Goal: Task Accomplishment & Management: Manage account settings

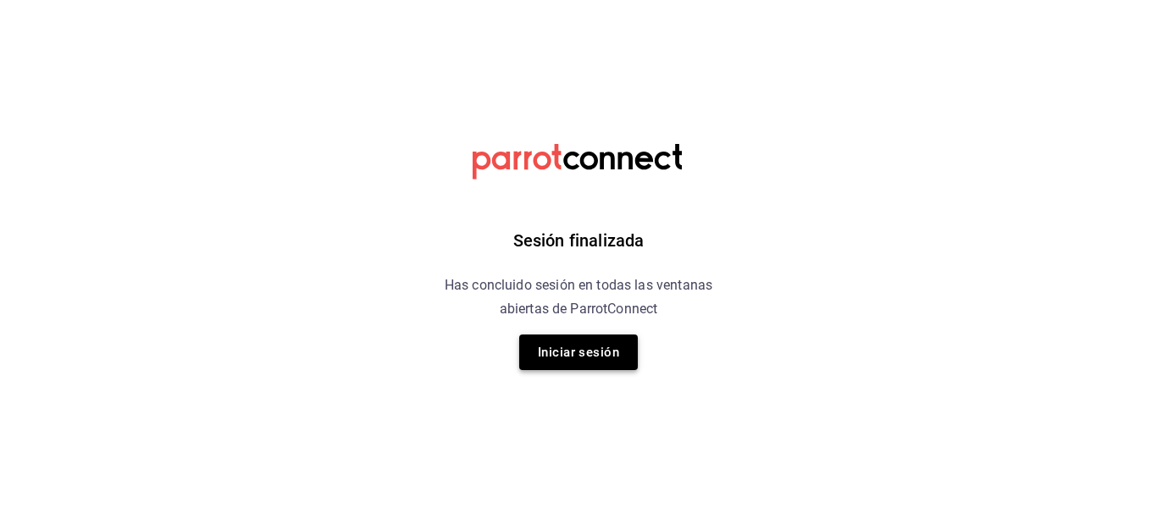
click at [614, 348] on button "Iniciar sesión" at bounding box center [578, 353] width 119 height 36
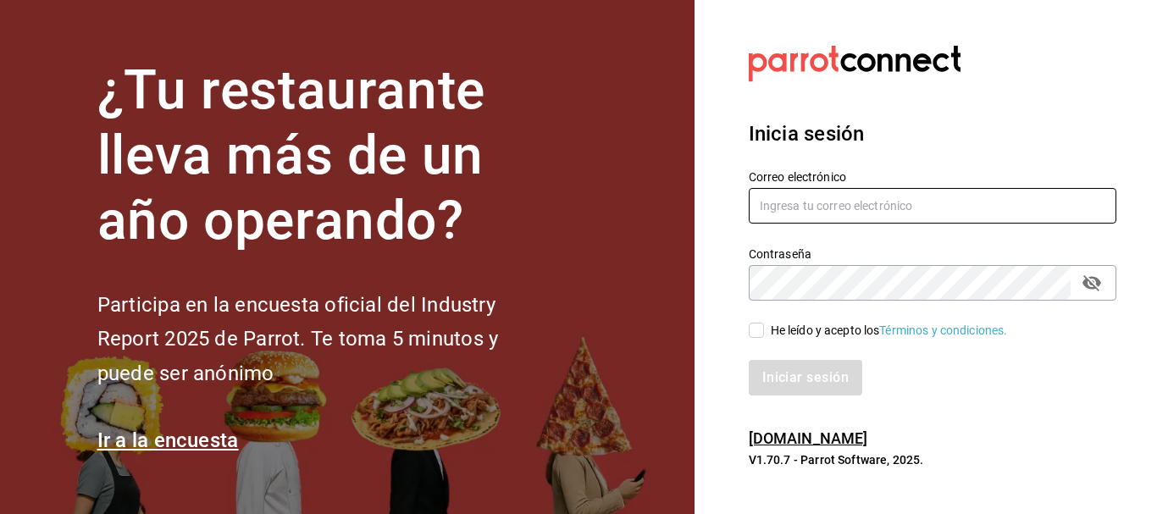
click at [846, 217] on input "text" at bounding box center [933, 206] width 368 height 36
click at [850, 204] on input "[EMAIL_ADDRESS][DOMAIN_NAME]" at bounding box center [933, 206] width 368 height 36
click at [852, 204] on input "[EMAIL_ADDRESS][DOMAIN_NAME]" at bounding box center [933, 206] width 368 height 36
type input "[EMAIL_ADDRESS][DOMAIN_NAME]"
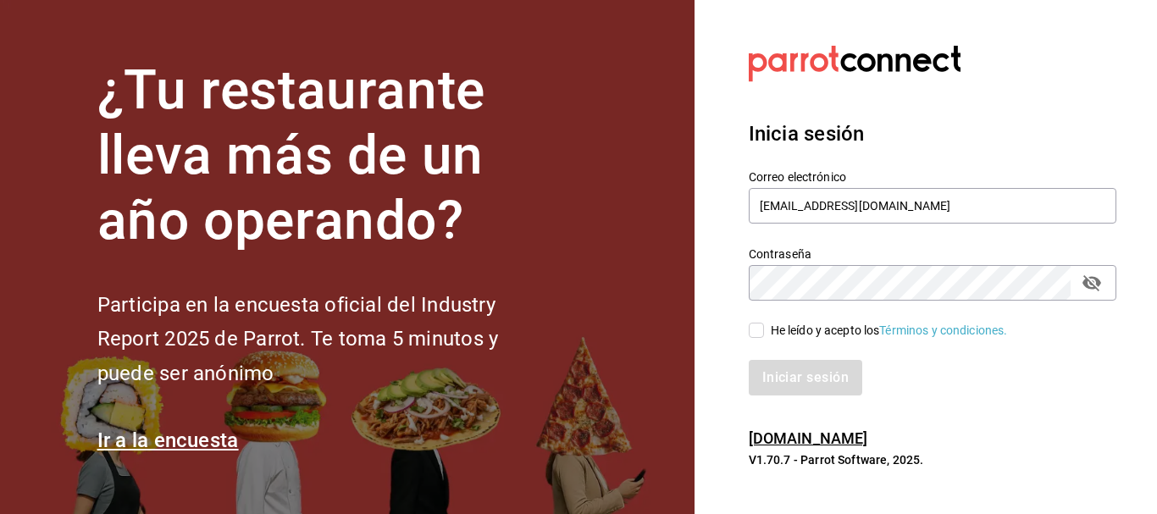
click at [761, 328] on input "He leído y acepto los Términos y condiciones." at bounding box center [756, 330] width 15 height 15
checkbox input "true"
click at [1095, 284] on icon "passwordField" at bounding box center [1092, 283] width 20 height 20
click at [821, 389] on button "Iniciar sesión" at bounding box center [806, 378] width 115 height 36
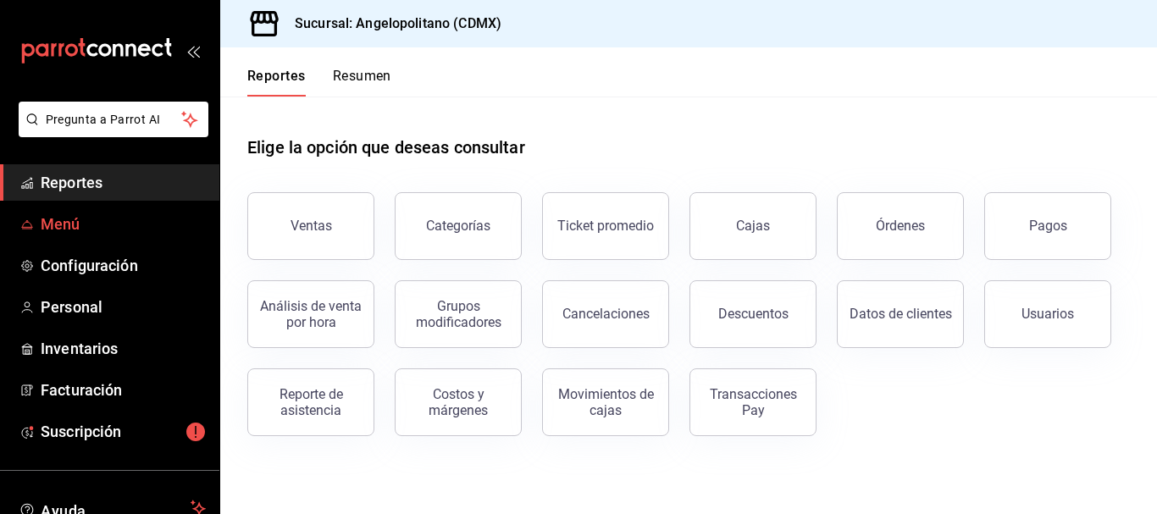
click at [85, 226] on span "Menú" at bounding box center [123, 224] width 165 height 23
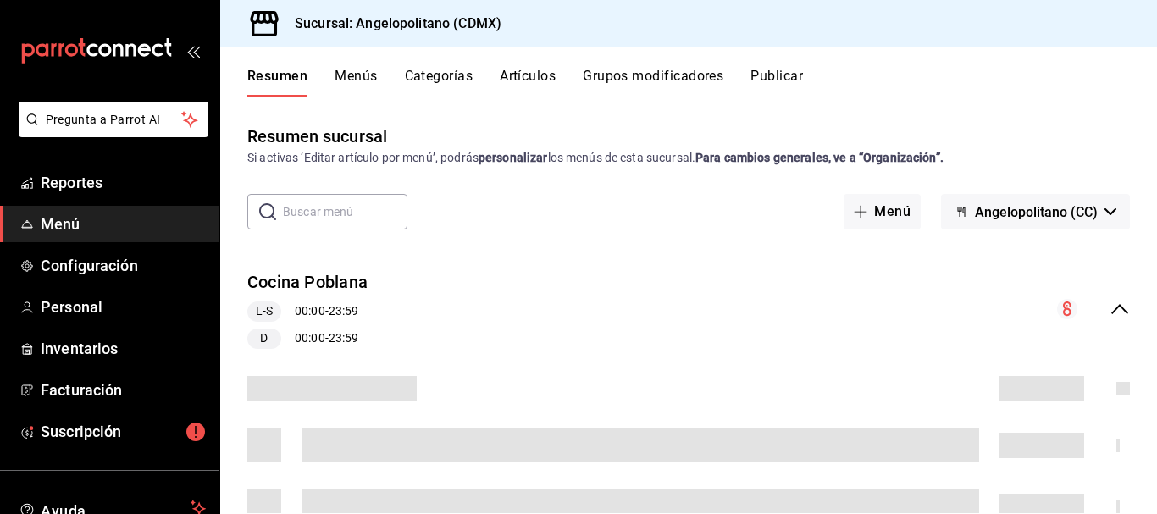
click at [532, 79] on button "Artículos" at bounding box center [528, 82] width 56 height 29
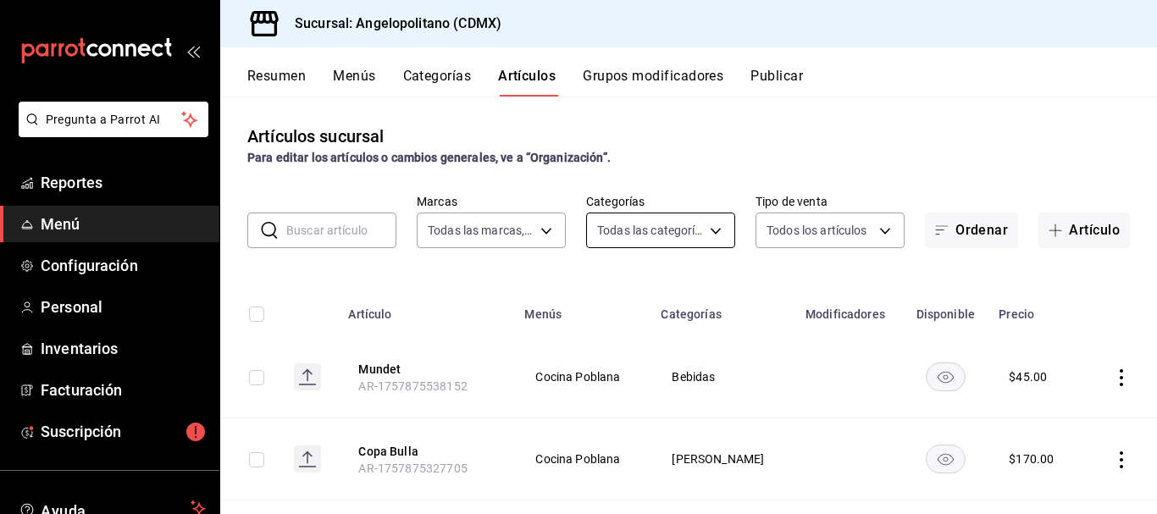
type input "e7b7265c-889c-41a5-bb0c-0e62bdb51750"
type input "9b3e670b-d35b-48cd-b152-01b4f6a647ae,c6b0c6e5-02ee-4925-a388-ae9d1ad7c6e4,170c0…"
click at [712, 230] on body "Pregunta a Parrot AI Reportes Menú Configuración Personal Inventarios Facturaci…" at bounding box center [578, 257] width 1157 height 514
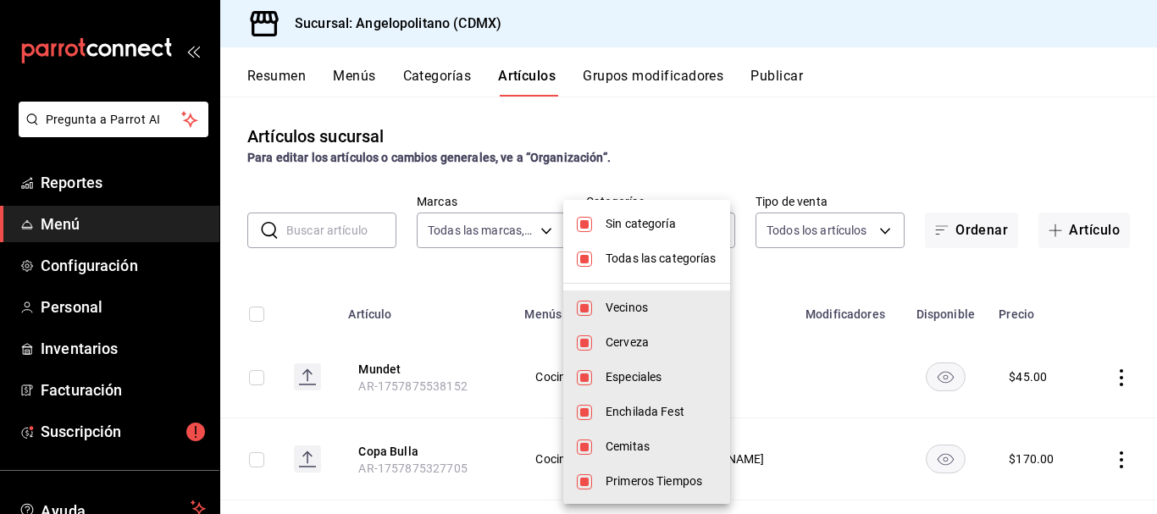
click at [584, 228] on input "checkbox" at bounding box center [584, 224] width 15 height 15
checkbox input "false"
click at [590, 258] on input "checkbox" at bounding box center [584, 259] width 15 height 15
checkbox input "false"
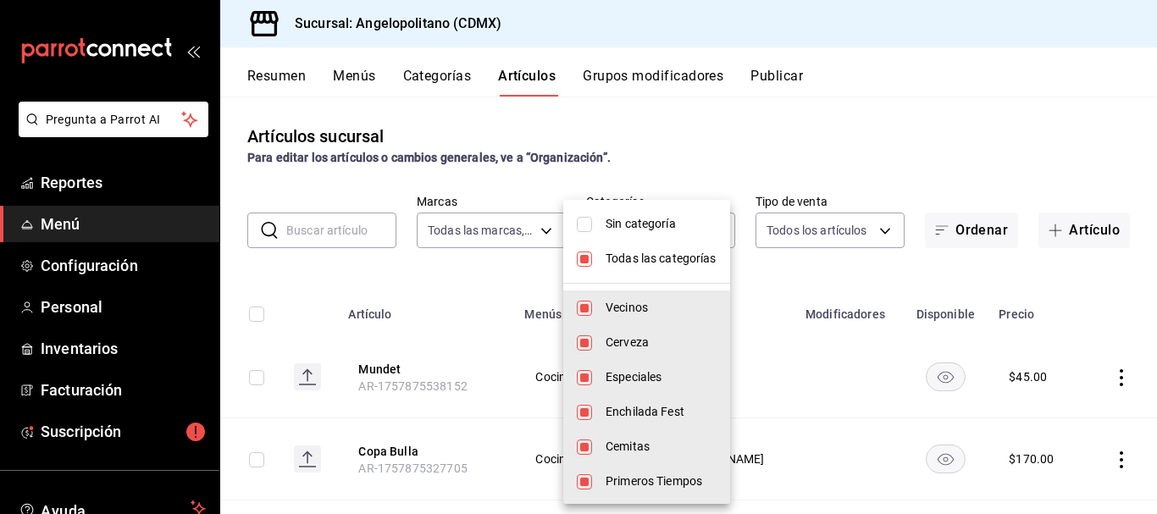
checkbox input "false"
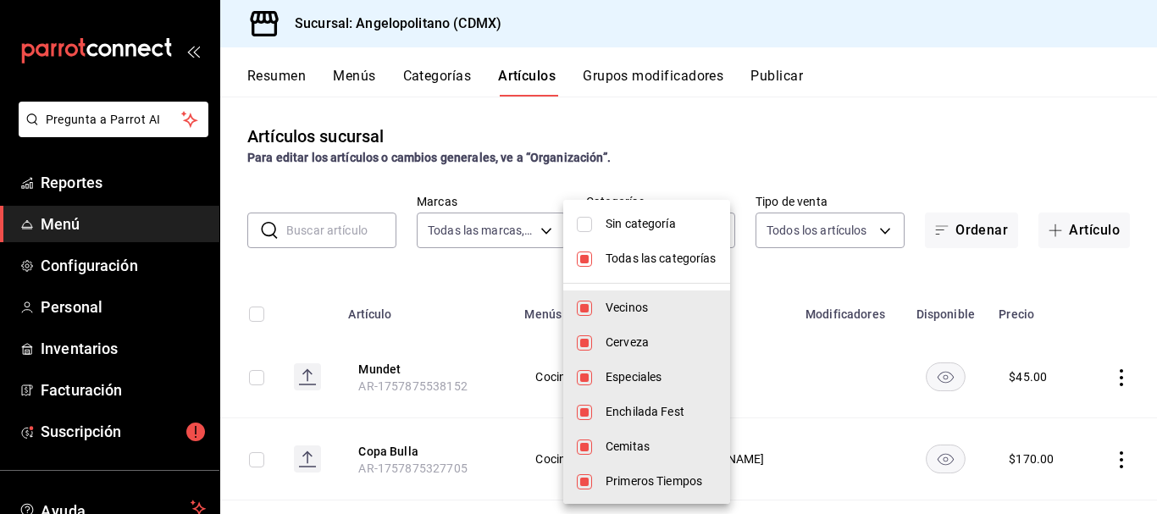
checkbox input "false"
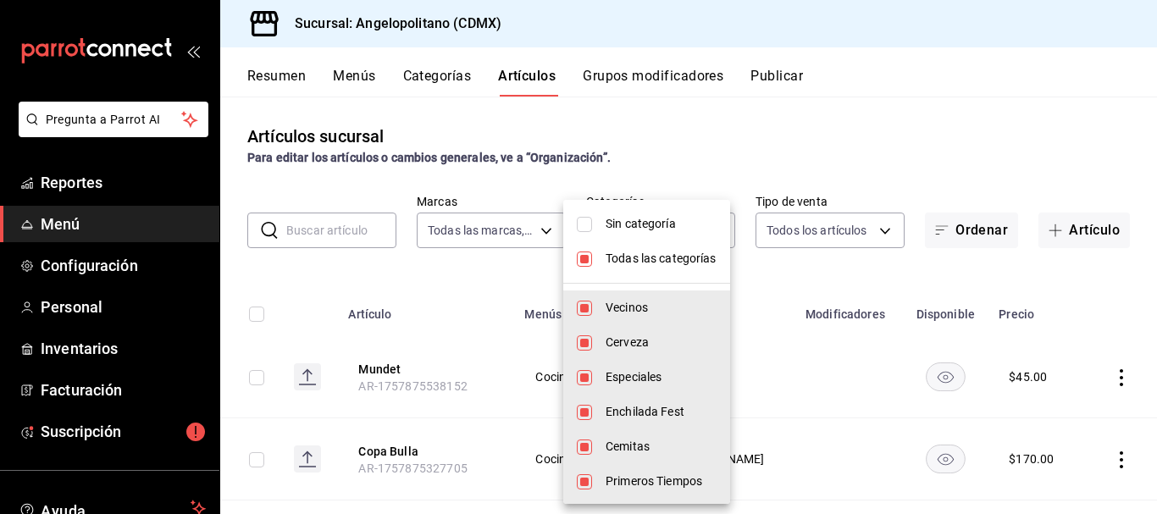
checkbox input "false"
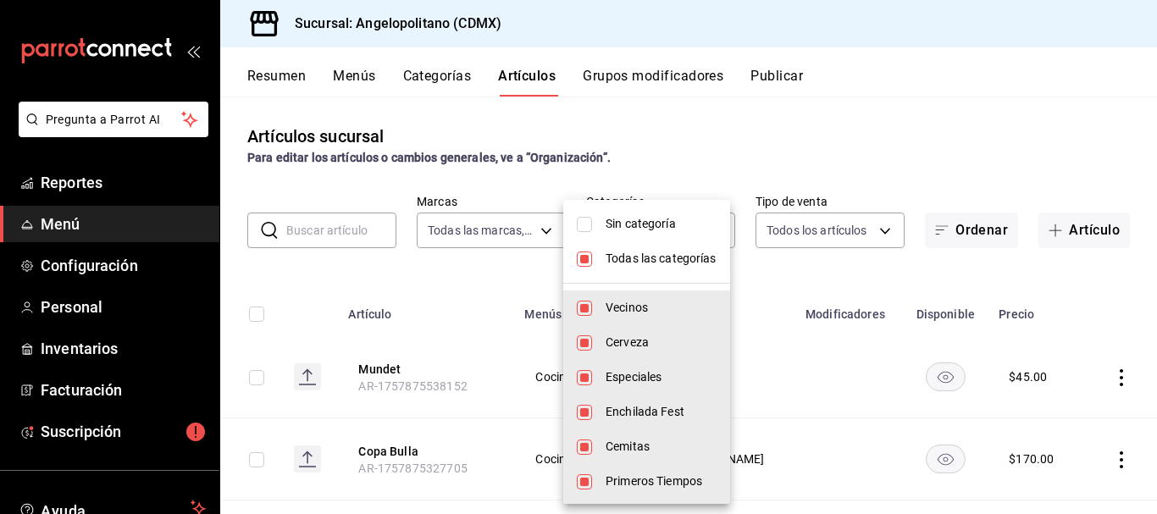
checkbox input "false"
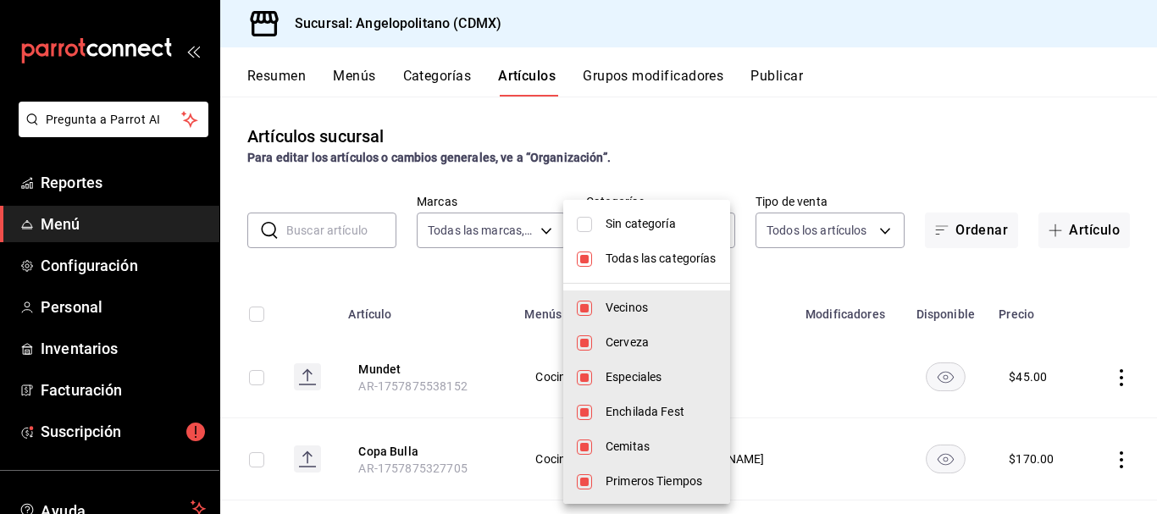
checkbox input "false"
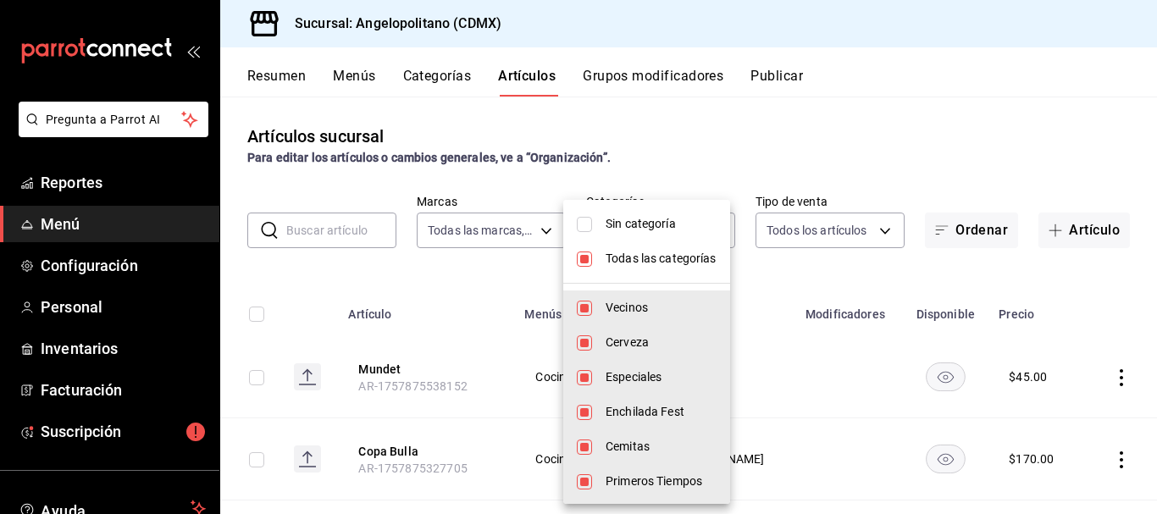
checkbox input "false"
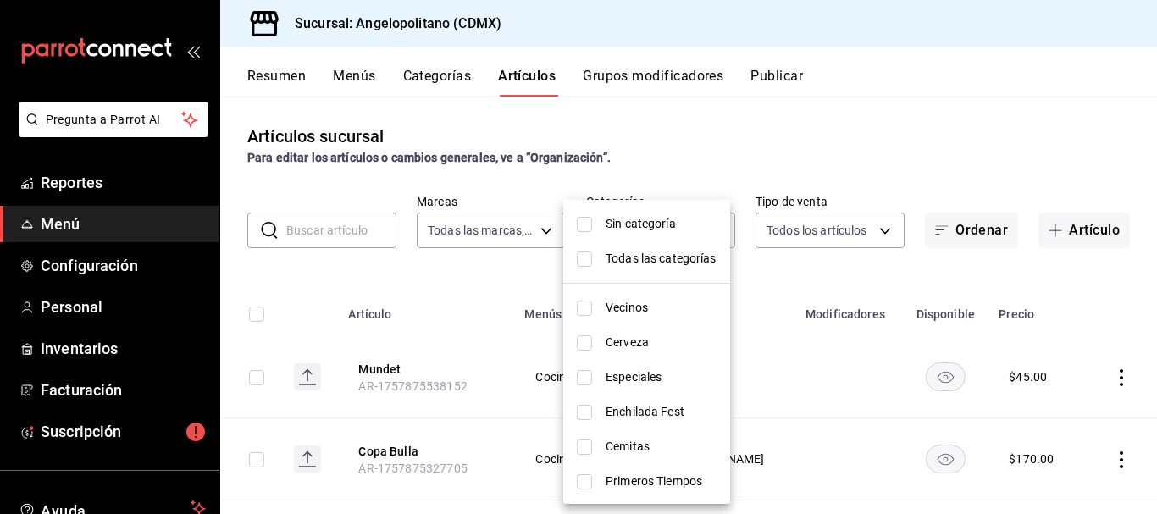
click at [586, 225] on input "checkbox" at bounding box center [584, 224] width 15 height 15
checkbox input "true"
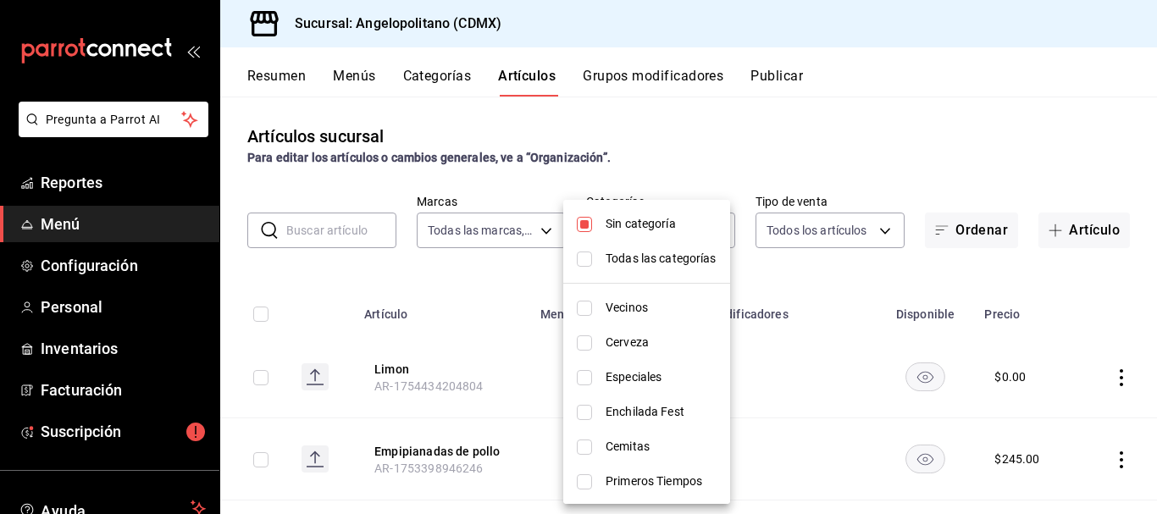
click at [914, 163] on div at bounding box center [578, 257] width 1157 height 514
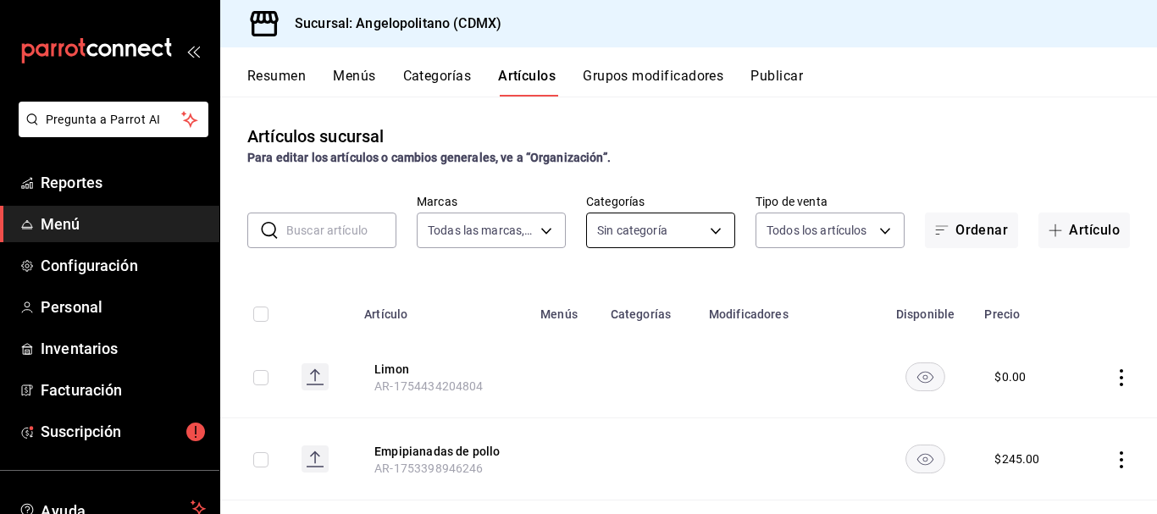
click at [708, 226] on body "Pregunta a Parrot AI Reportes Menú Configuración Personal Inventarios Facturaci…" at bounding box center [578, 257] width 1157 height 514
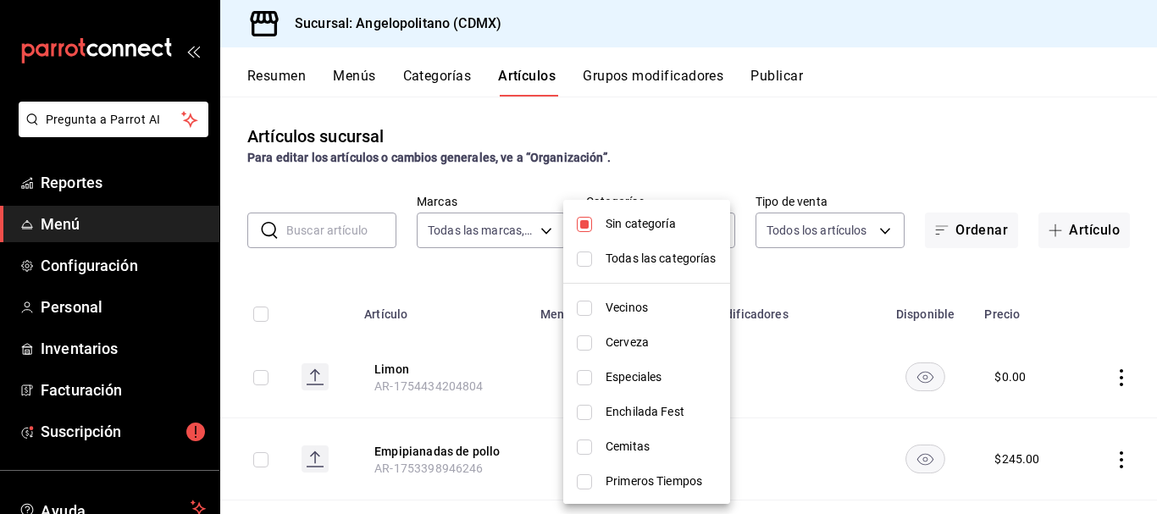
click at [580, 228] on input "checkbox" at bounding box center [584, 224] width 15 height 15
checkbox input "false"
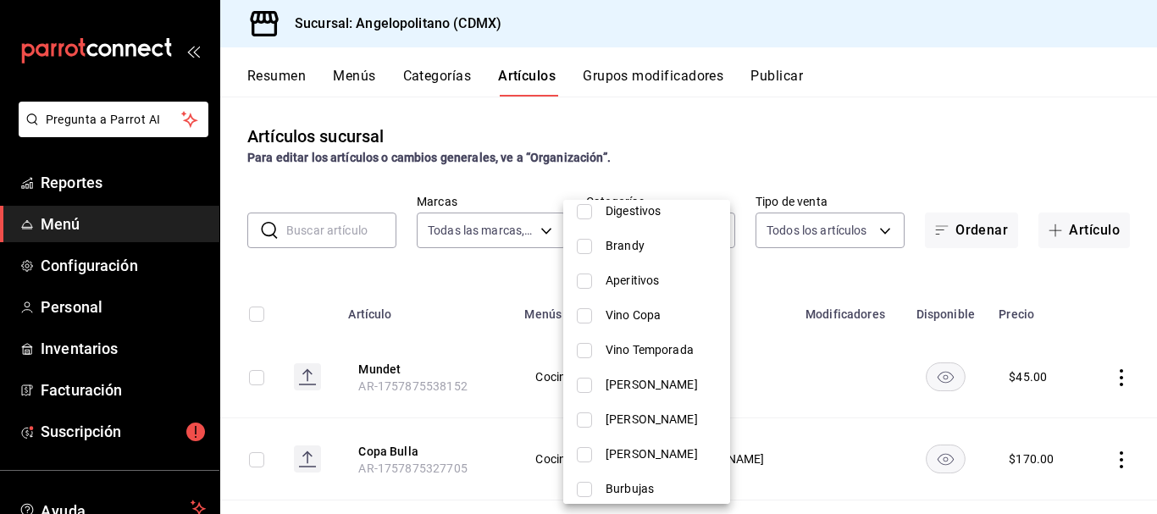
scroll to position [586, 0]
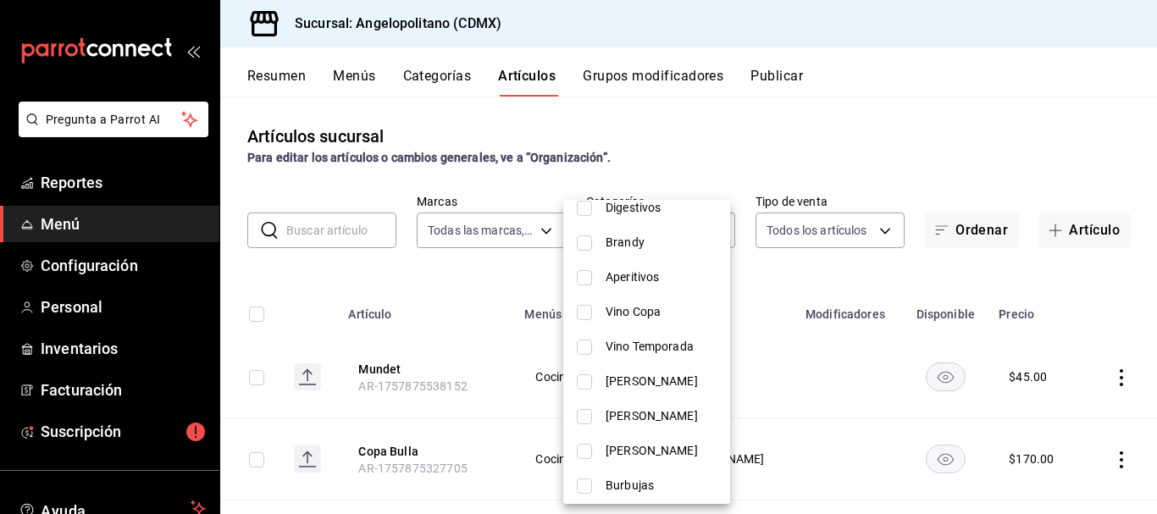
click at [592, 383] on li "[PERSON_NAME]" at bounding box center [646, 381] width 167 height 35
type input "c1748d21-3478-4bcf-9886-b8ff9990e376"
checkbox input "true"
click at [956, 154] on div at bounding box center [578, 257] width 1157 height 514
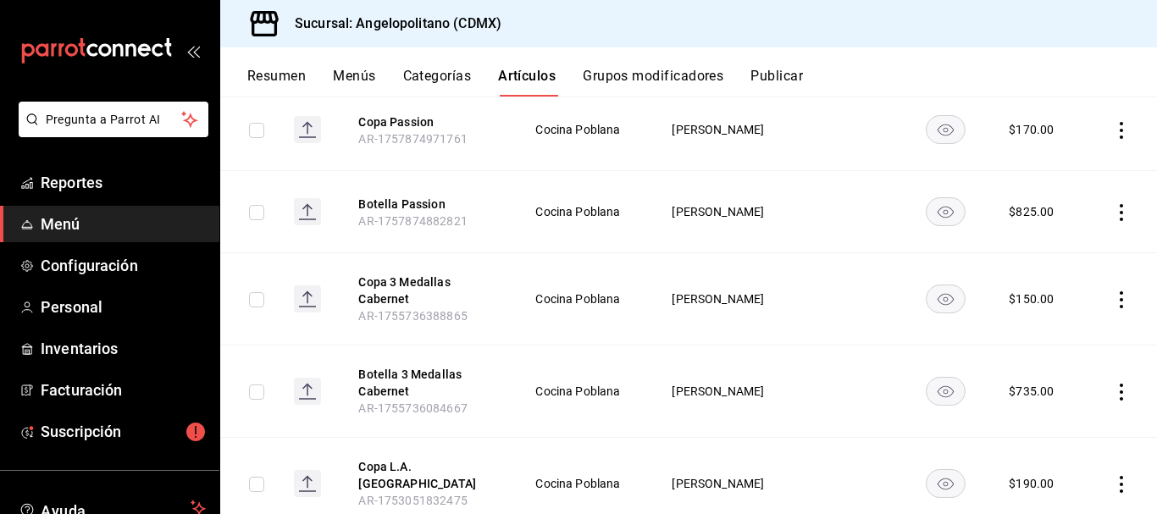
scroll to position [256, 0]
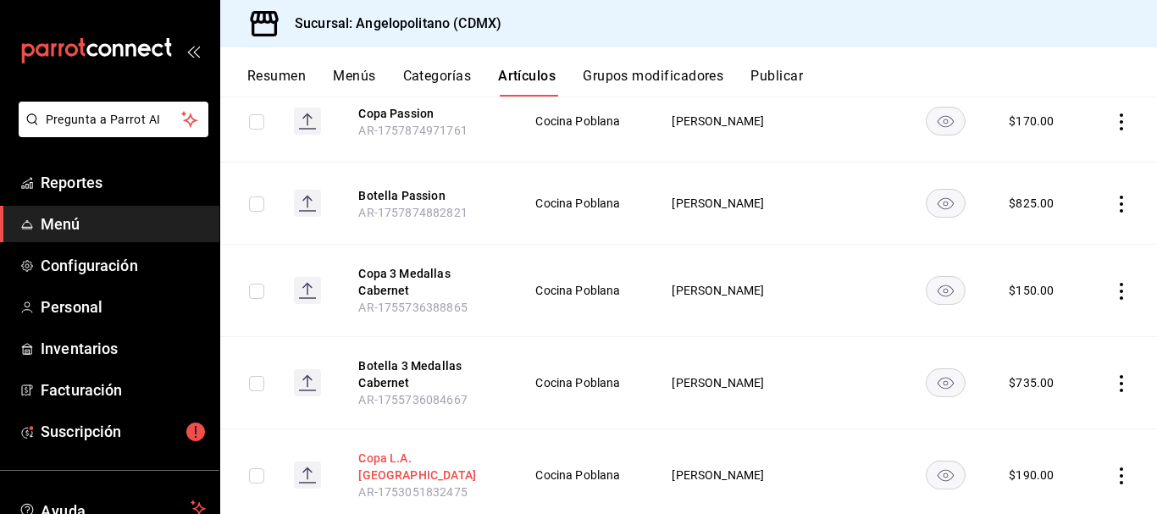
click at [433, 459] on button "Copa L.A. [GEOGRAPHIC_DATA]" at bounding box center [426, 467] width 136 height 34
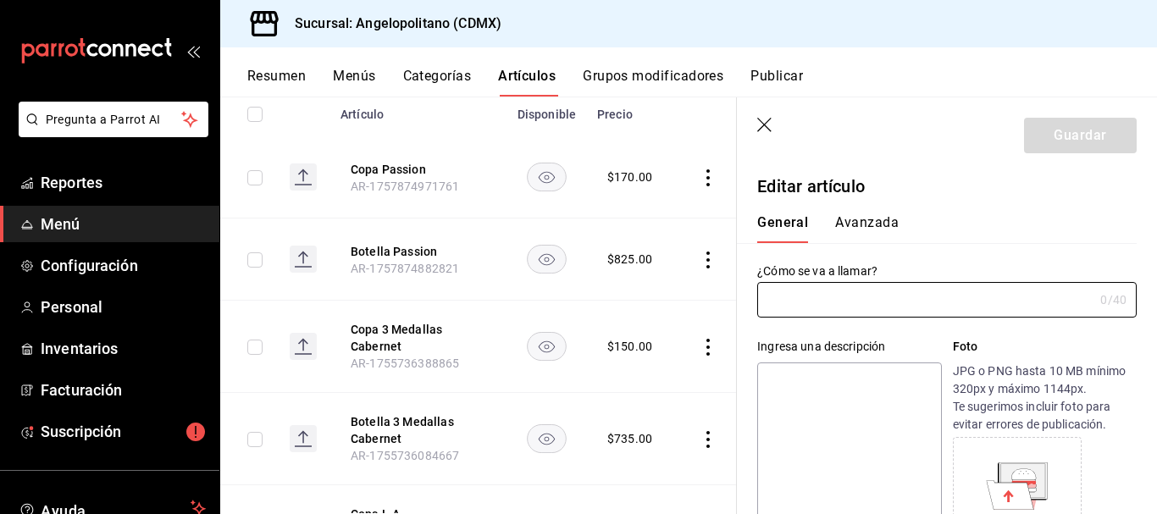
type input "Copa L.A. [GEOGRAPHIC_DATA]"
type input "AR-1753051832475"
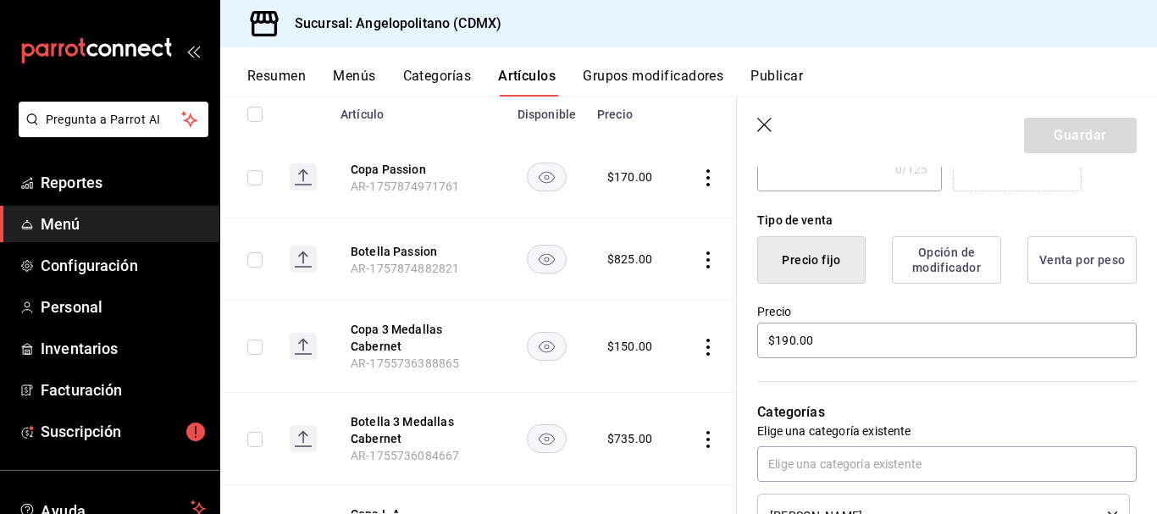
scroll to position [380, 0]
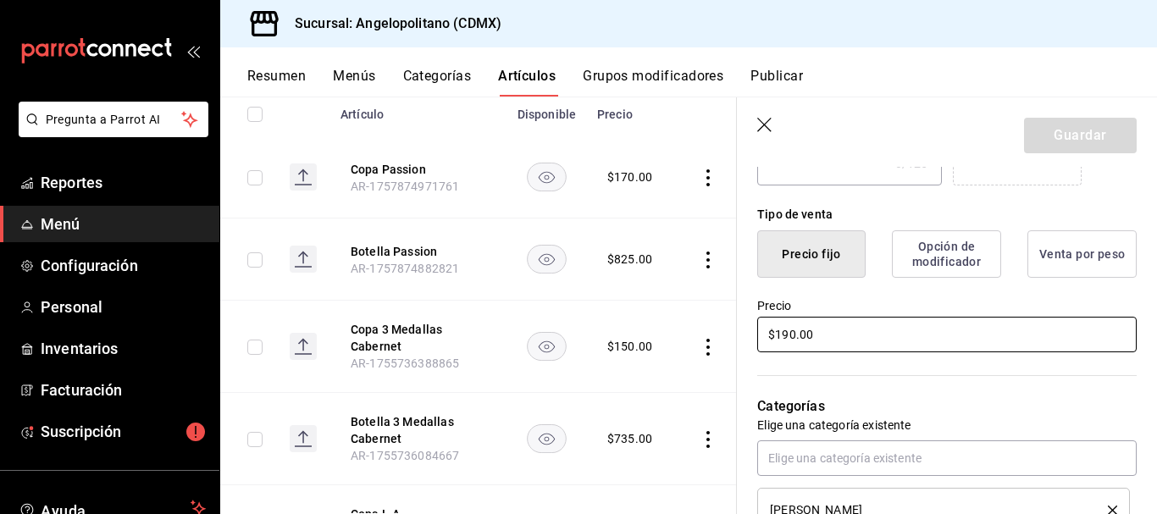
click at [787, 333] on input "$190.00" at bounding box center [947, 335] width 380 height 36
type input "$180.00"
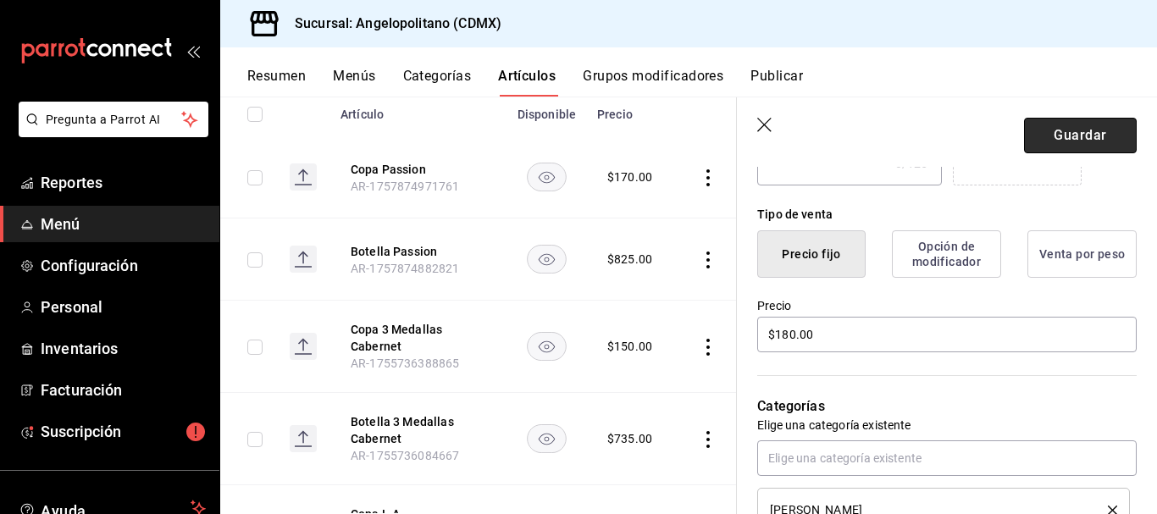
click at [1083, 135] on button "Guardar" at bounding box center [1080, 136] width 113 height 36
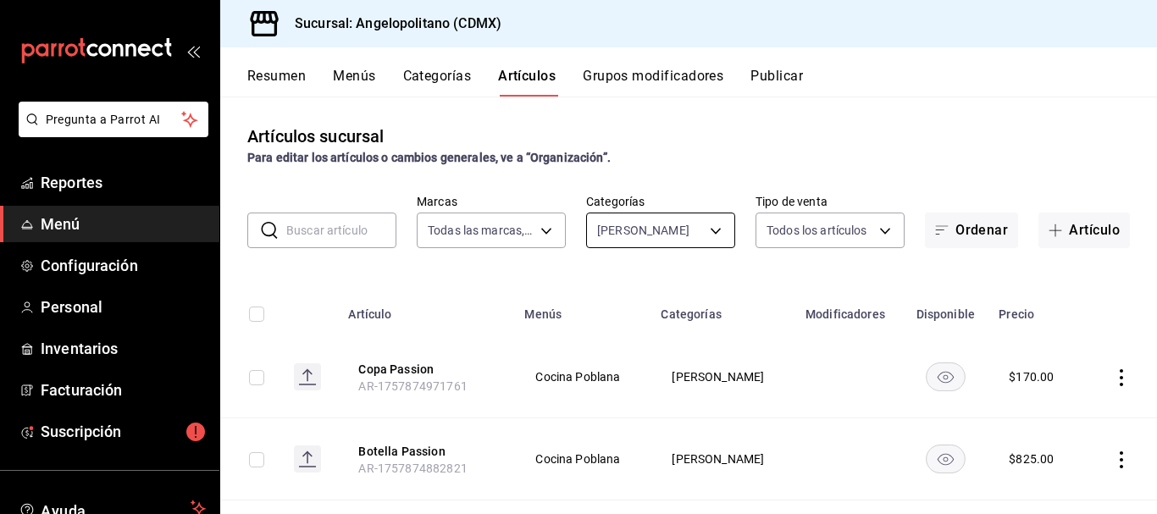
click at [708, 231] on body "Pregunta a Parrot AI Reportes Menú Configuración Personal Inventarios Facturaci…" at bounding box center [578, 257] width 1157 height 514
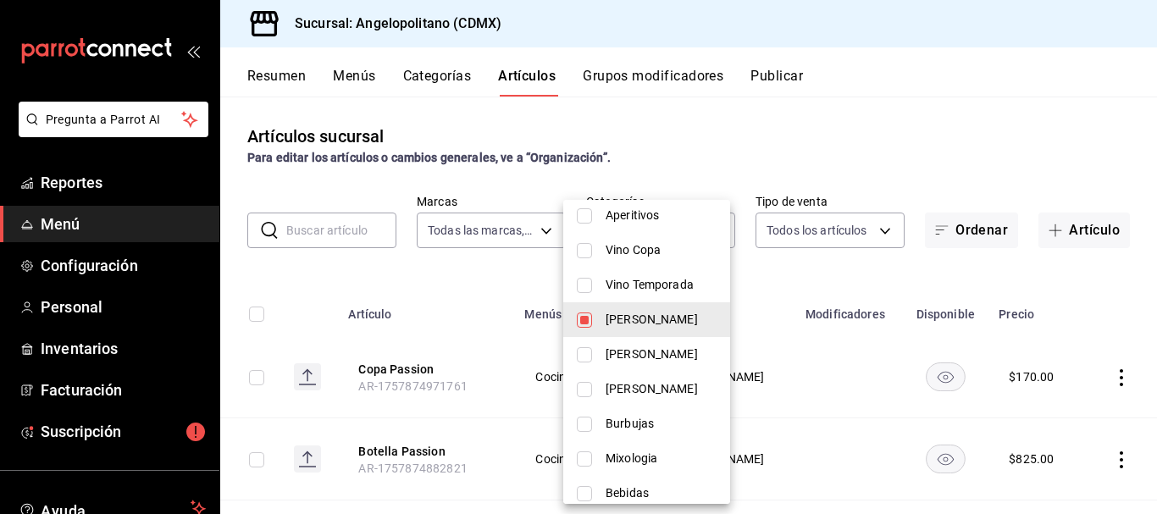
scroll to position [655, 0]
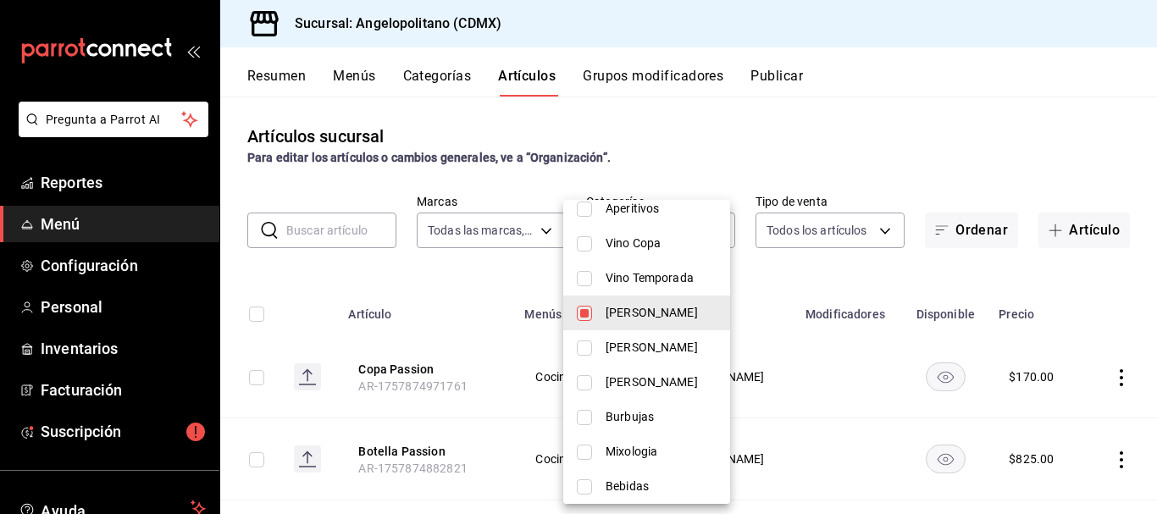
click at [586, 316] on input "checkbox" at bounding box center [584, 313] width 15 height 15
checkbox input "false"
click at [587, 350] on input "checkbox" at bounding box center [584, 348] width 15 height 15
checkbox input "true"
type input "a52b90e9-b6dd-46e7-8017-951638b7b3ef"
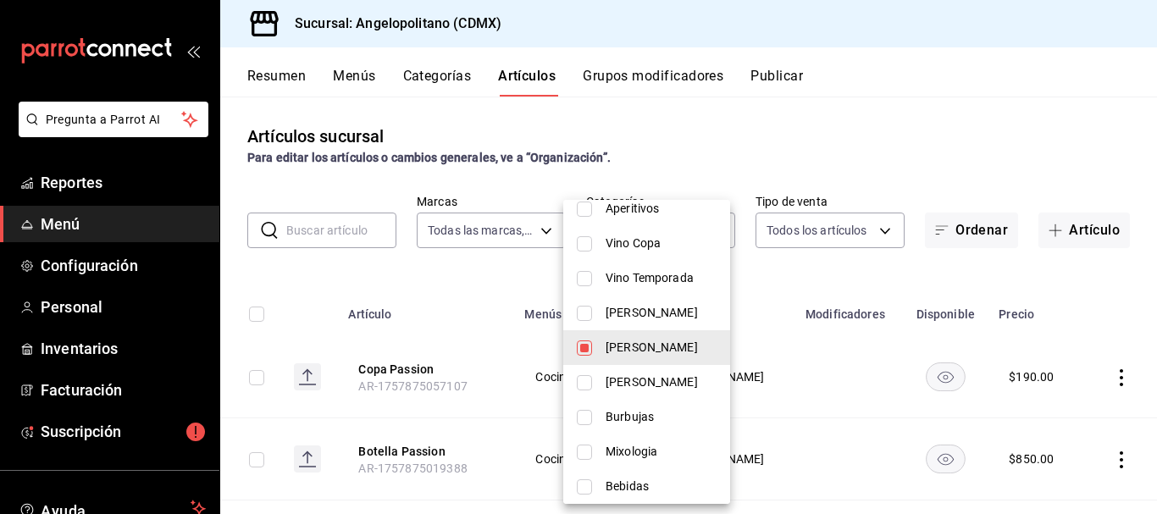
click at [1010, 121] on div at bounding box center [578, 257] width 1157 height 514
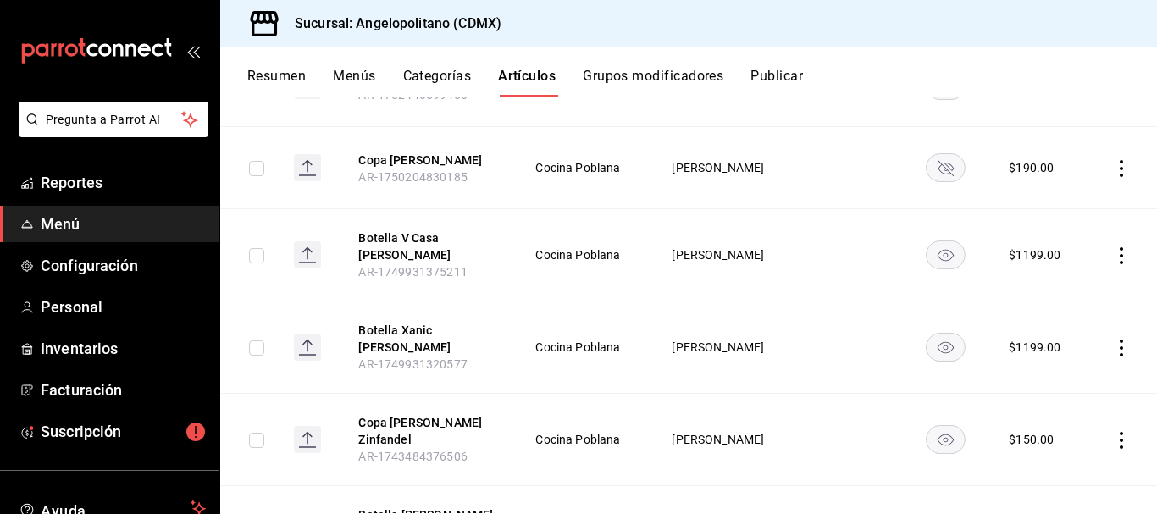
scroll to position [1109, 0]
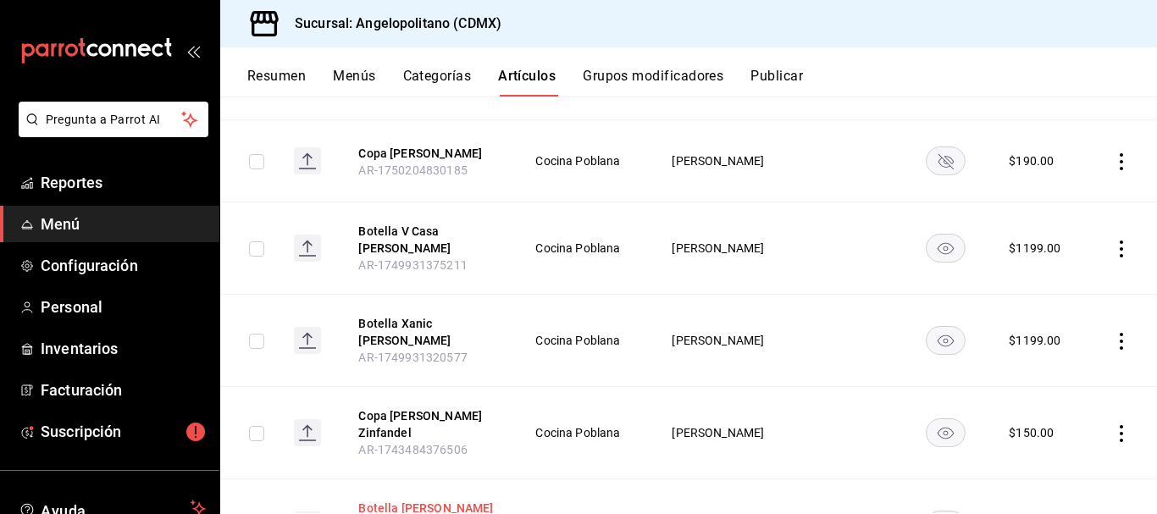
click at [456, 500] on button "Botella [PERSON_NAME] Zinfandel" at bounding box center [426, 517] width 136 height 34
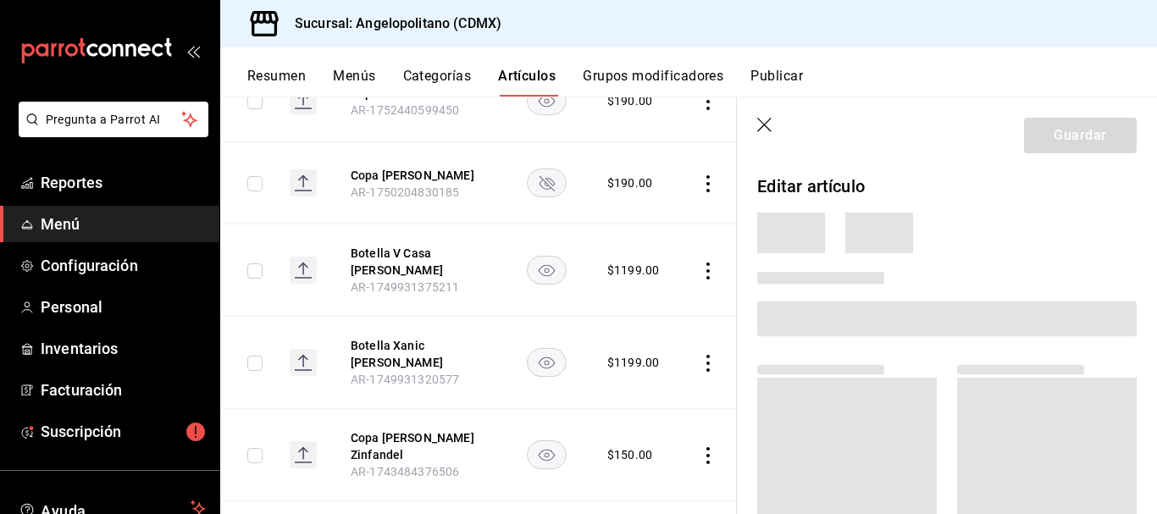
scroll to position [1075, 0]
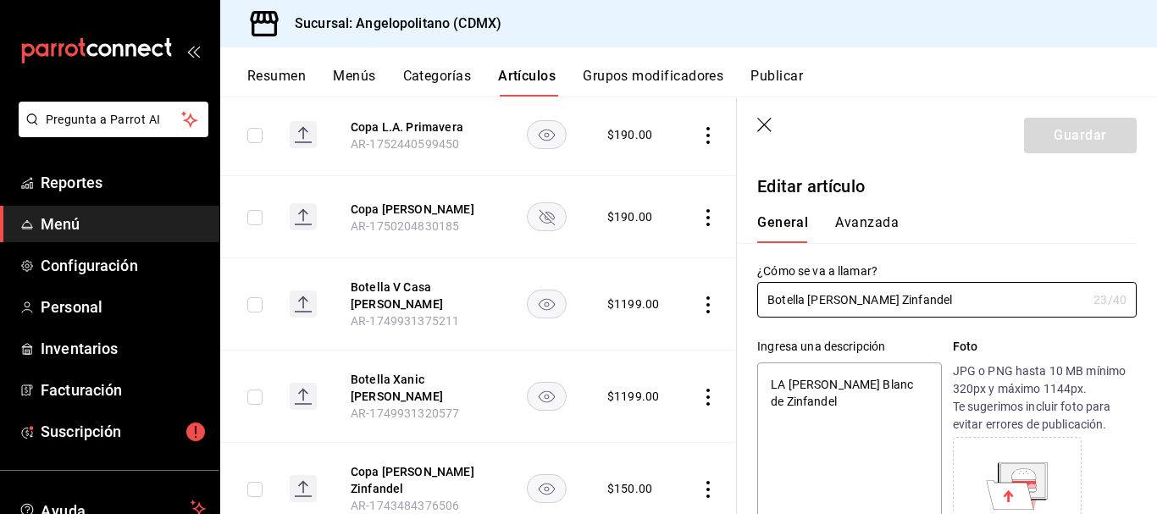
type textarea "x"
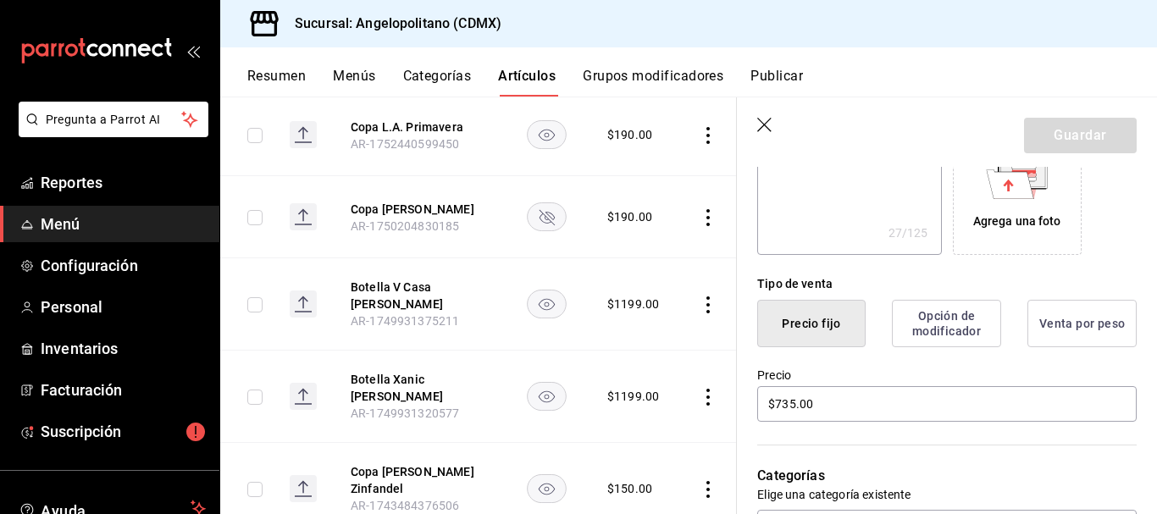
scroll to position [320, 0]
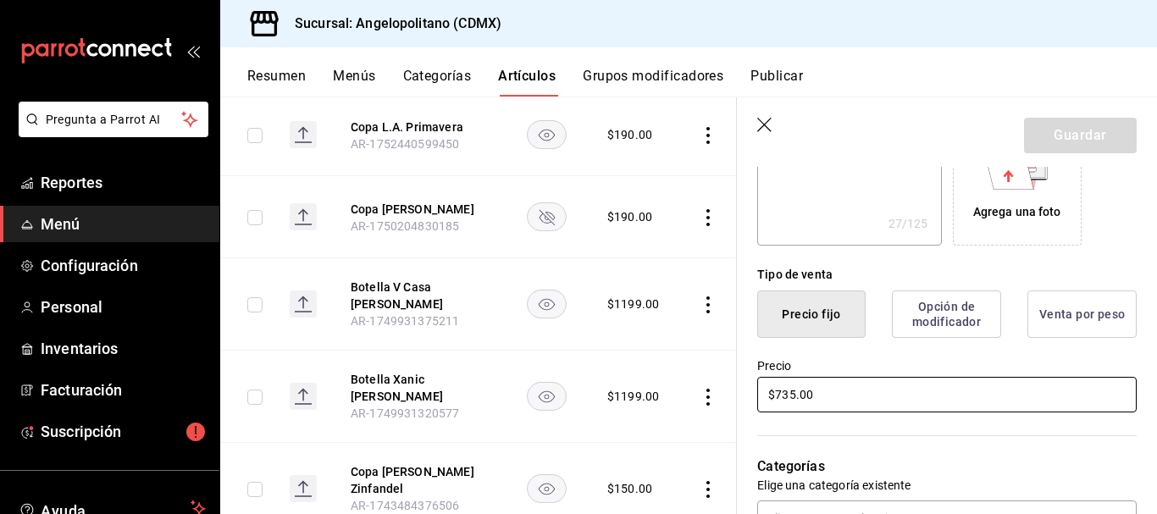
click at [794, 393] on input "$735.00" at bounding box center [947, 395] width 380 height 36
type input "$73.00"
type textarea "x"
type input "$738.00"
type textarea "x"
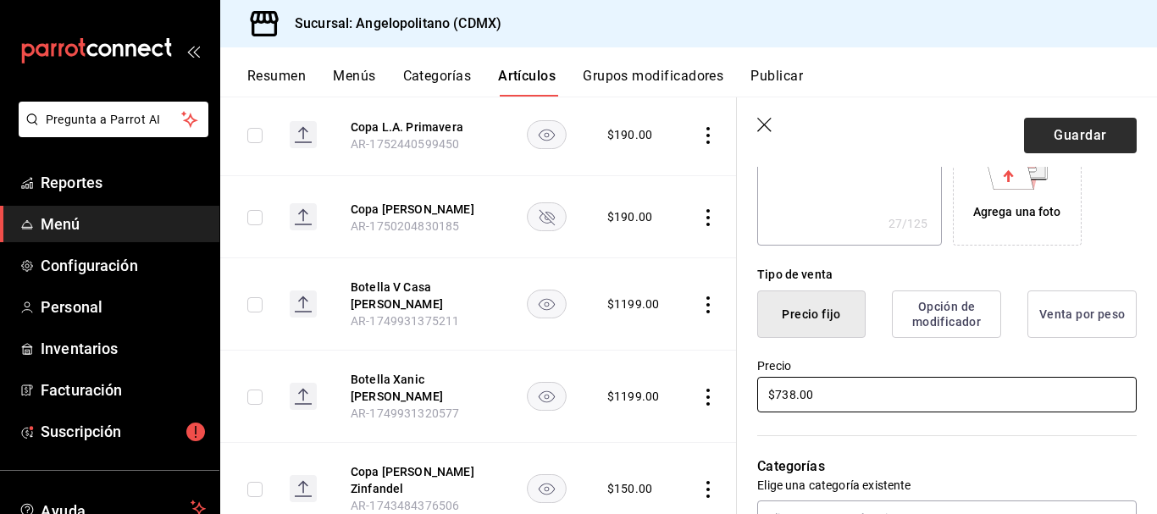
type input "$738.00"
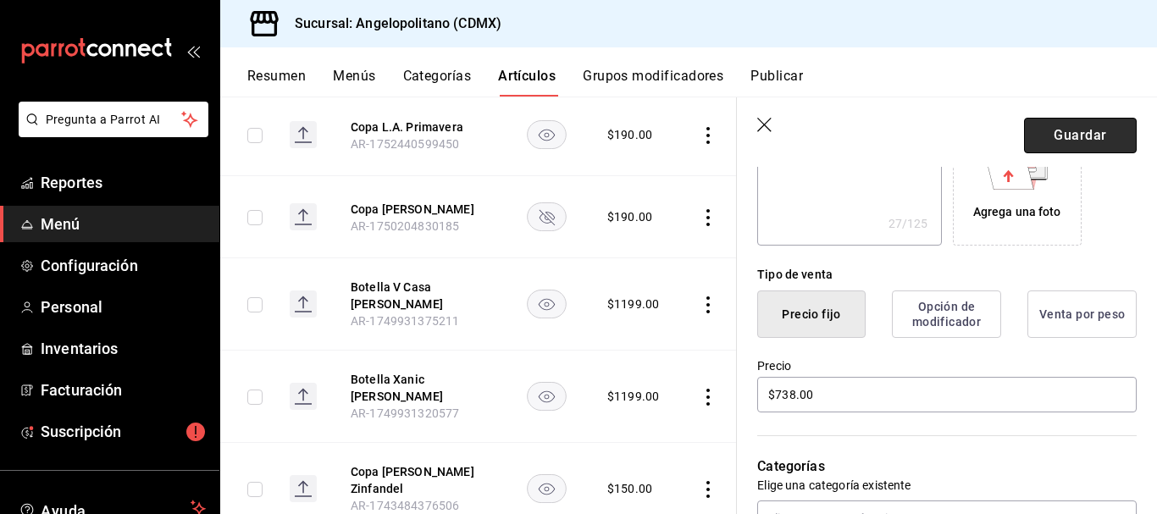
click at [1091, 137] on button "Guardar" at bounding box center [1080, 136] width 113 height 36
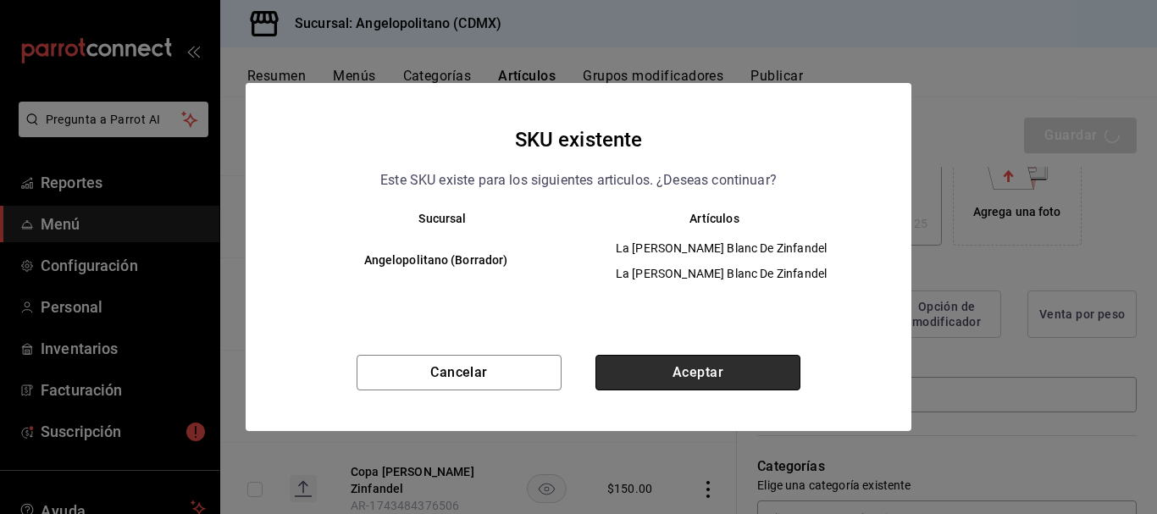
click at [727, 368] on button "Aceptar" at bounding box center [698, 373] width 205 height 36
type textarea "x"
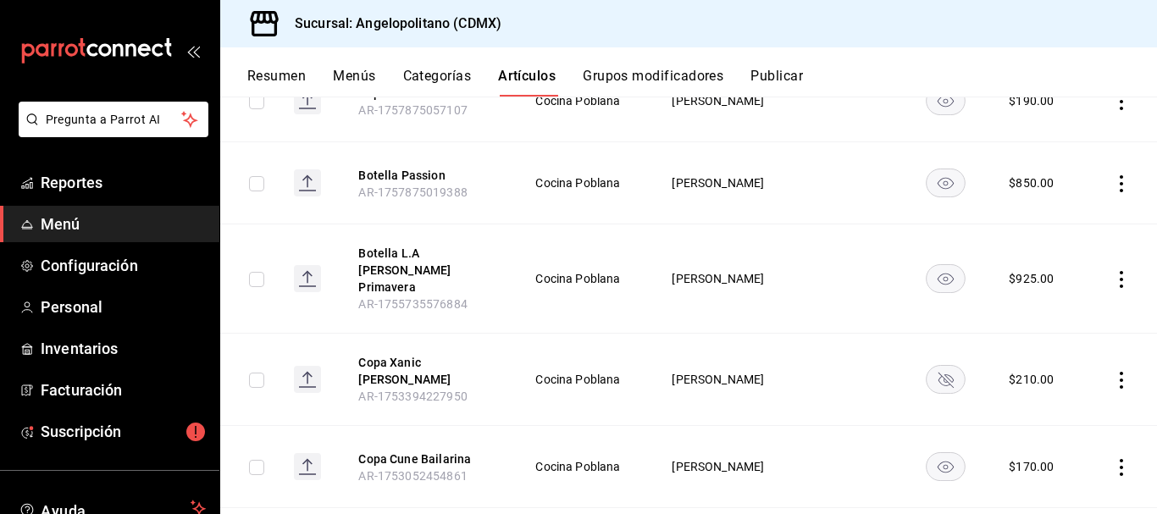
scroll to position [318, 0]
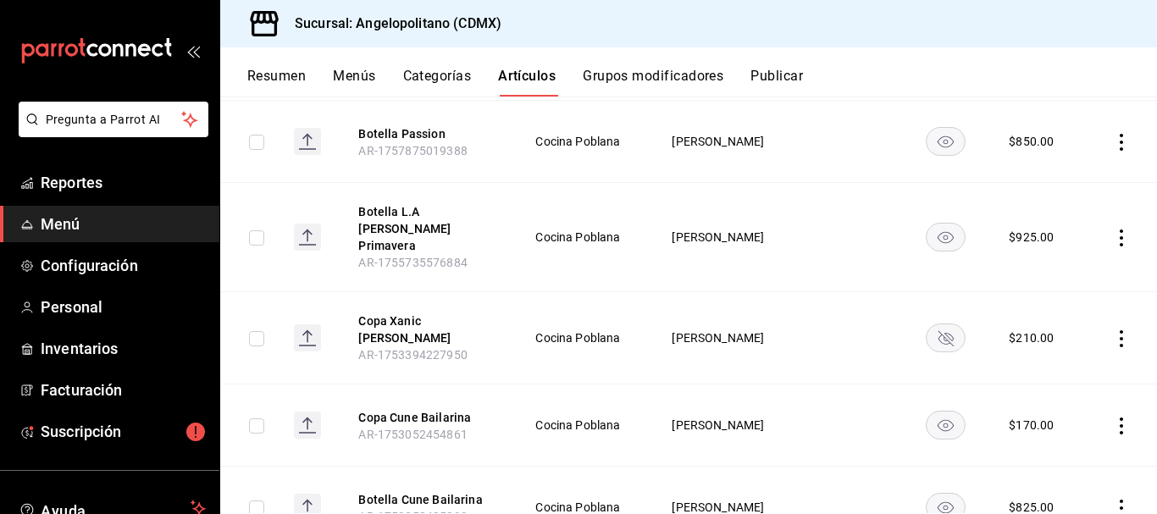
click at [930, 225] on rect "availability-product" at bounding box center [945, 237] width 39 height 28
click at [935, 230] on rect "availability-product" at bounding box center [945, 237] width 39 height 28
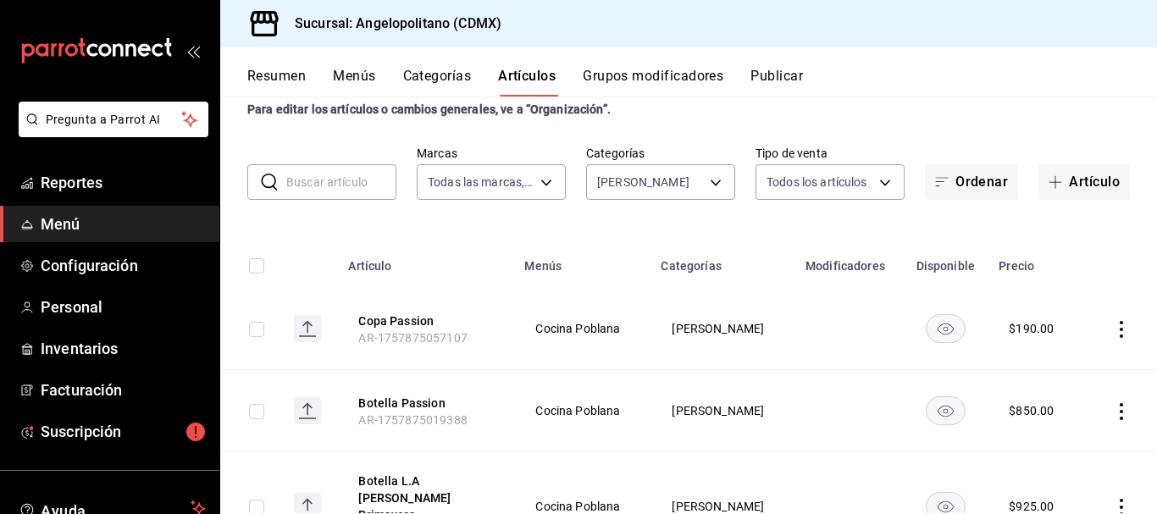
scroll to position [0, 0]
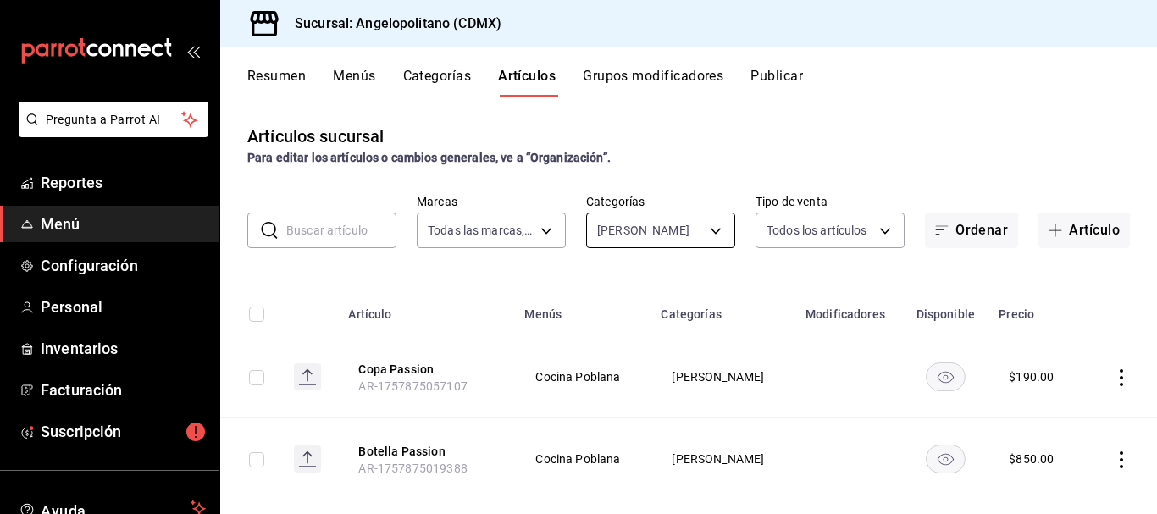
click at [707, 233] on body "Pregunta a Parrot AI Reportes Menú Configuración Personal Inventarios Facturaci…" at bounding box center [578, 257] width 1157 height 514
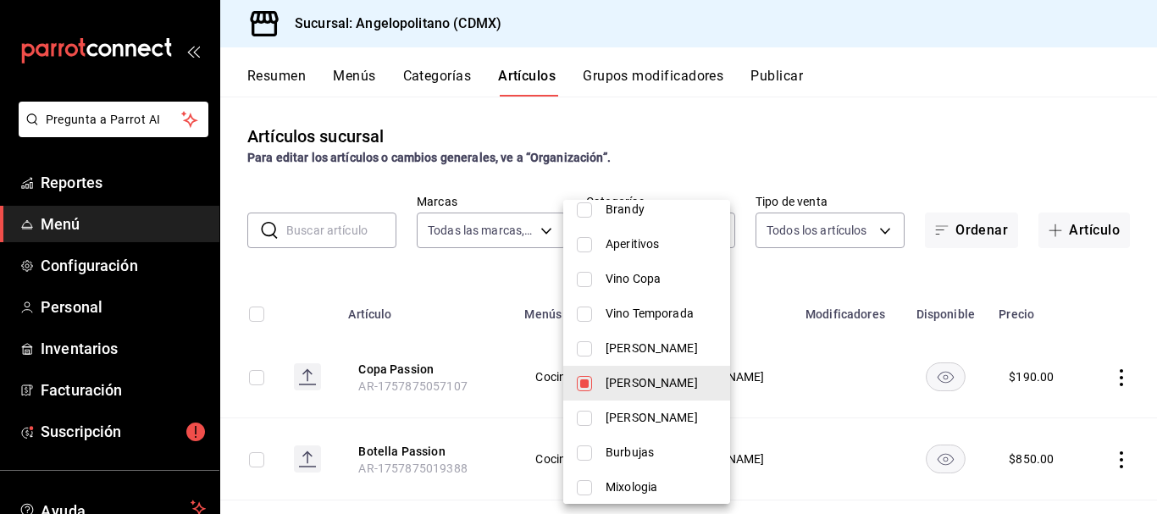
scroll to position [652, 0]
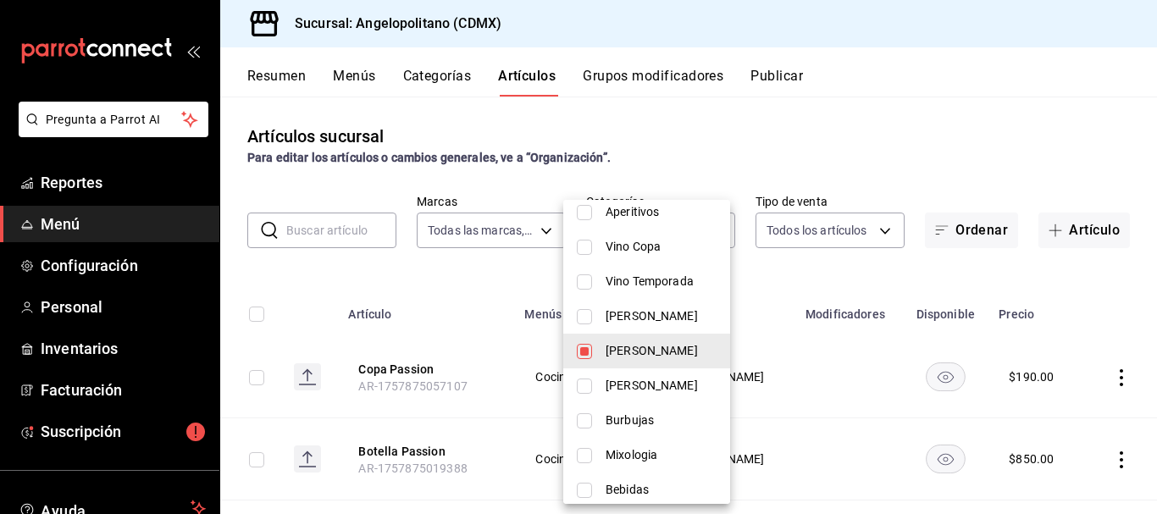
click at [583, 386] on input "checkbox" at bounding box center [584, 386] width 15 height 15
checkbox input "true"
type input "a52b90e9-b6dd-46e7-8017-951638b7b3ef,aa31c4b2-9925-4614-b466-953a4ec34413"
click at [590, 358] on input "checkbox" at bounding box center [584, 351] width 15 height 15
checkbox input "false"
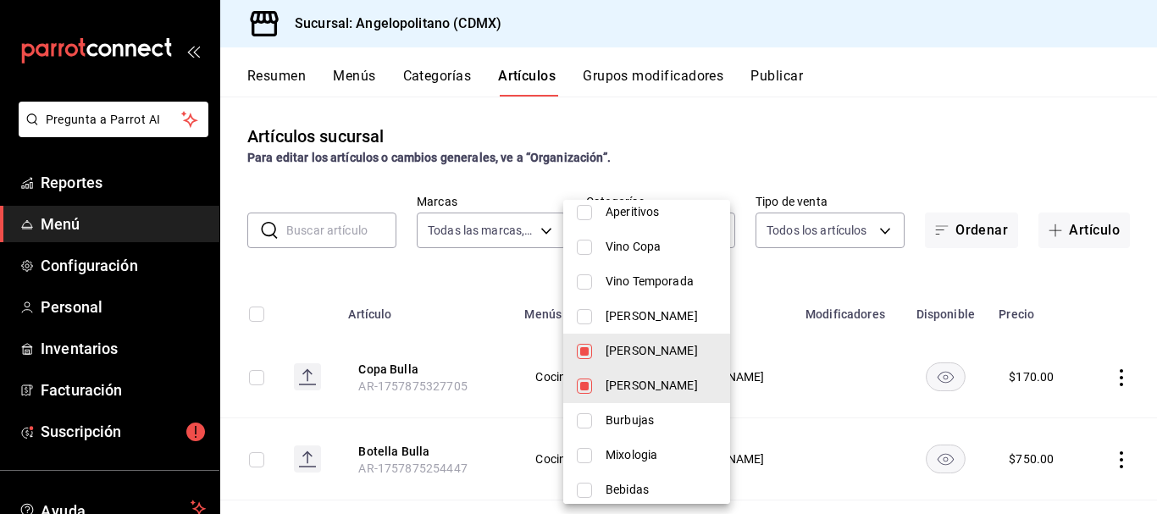
type input "aa31c4b2-9925-4614-b466-953a4ec34413"
click at [1022, 93] on div at bounding box center [578, 257] width 1157 height 514
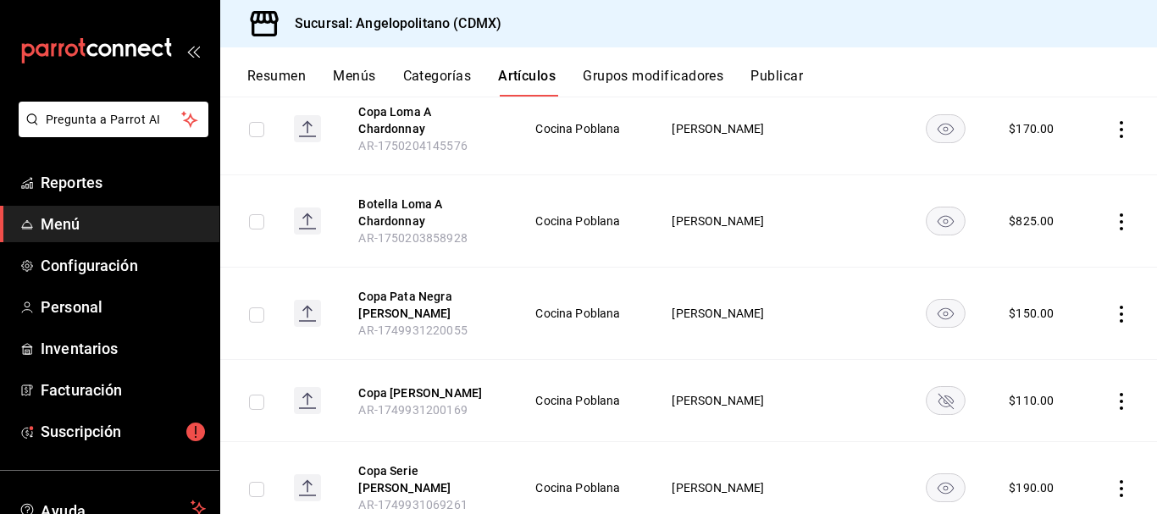
scroll to position [1083, 0]
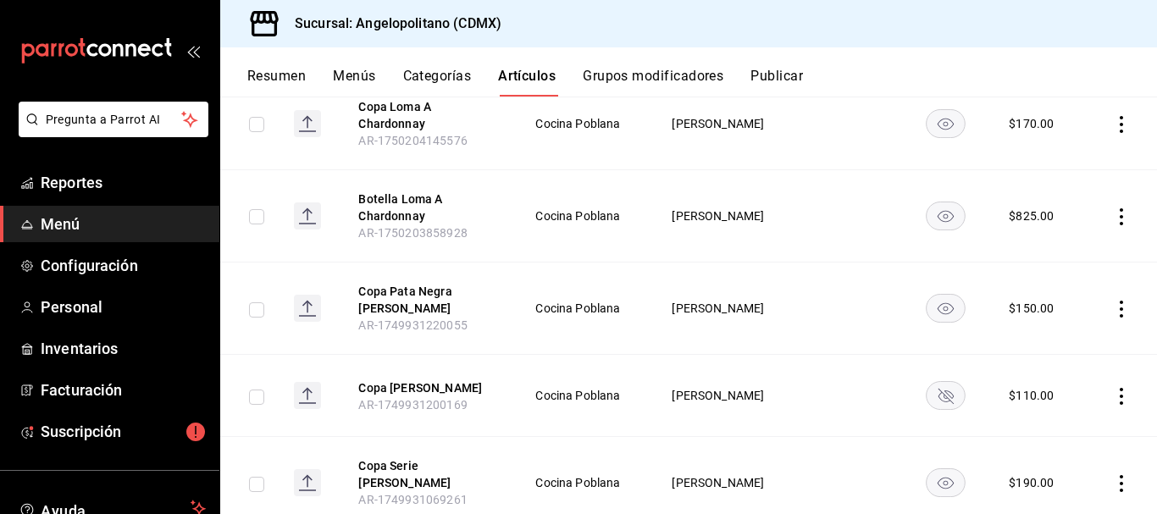
click at [926, 297] on rect "availability-product" at bounding box center [945, 309] width 39 height 28
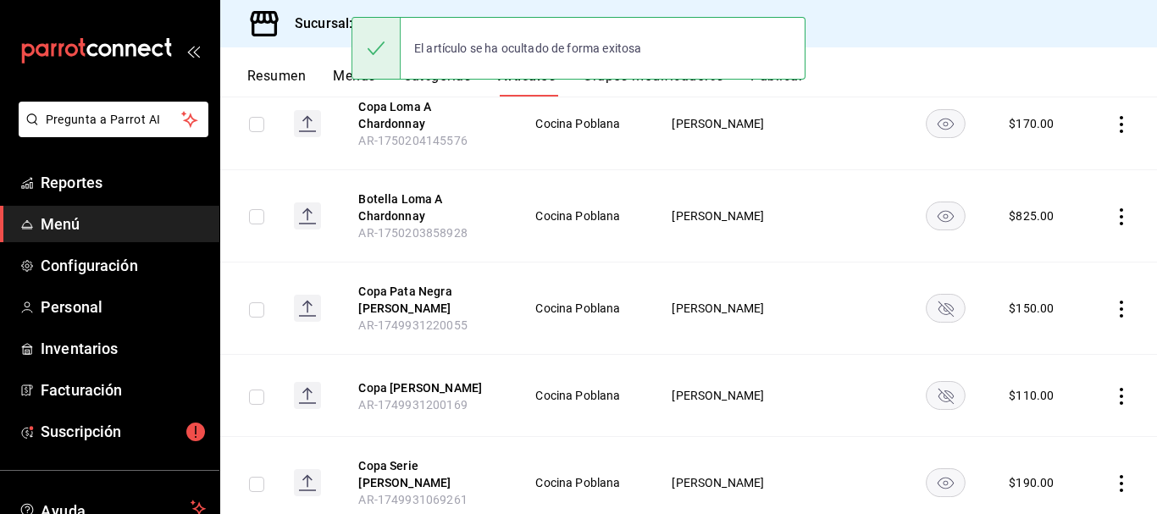
click at [939, 389] on icon "availability-product" at bounding box center [946, 396] width 15 height 15
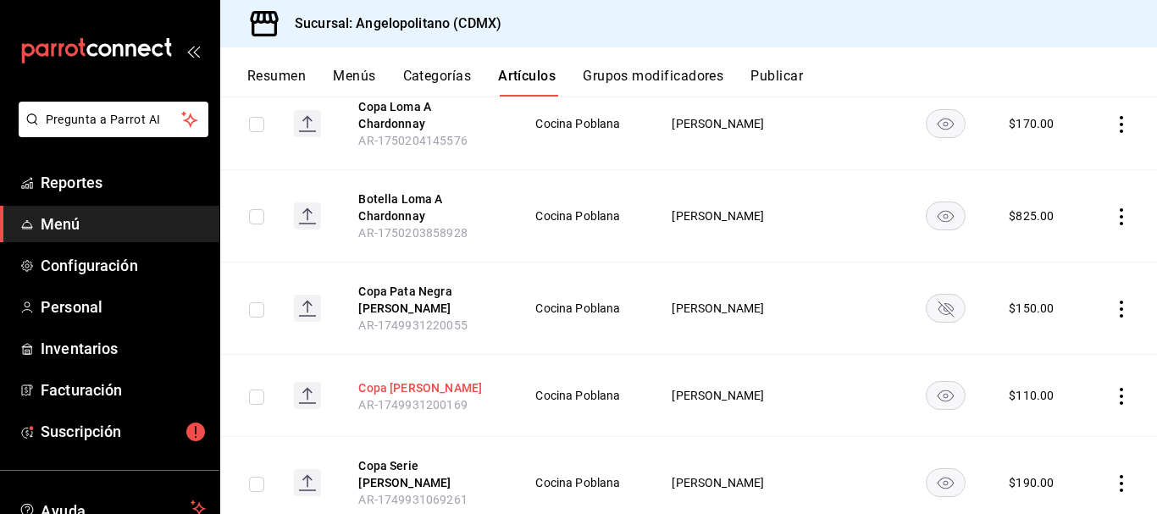
click at [442, 380] on button "Copa [PERSON_NAME]" at bounding box center [426, 388] width 136 height 17
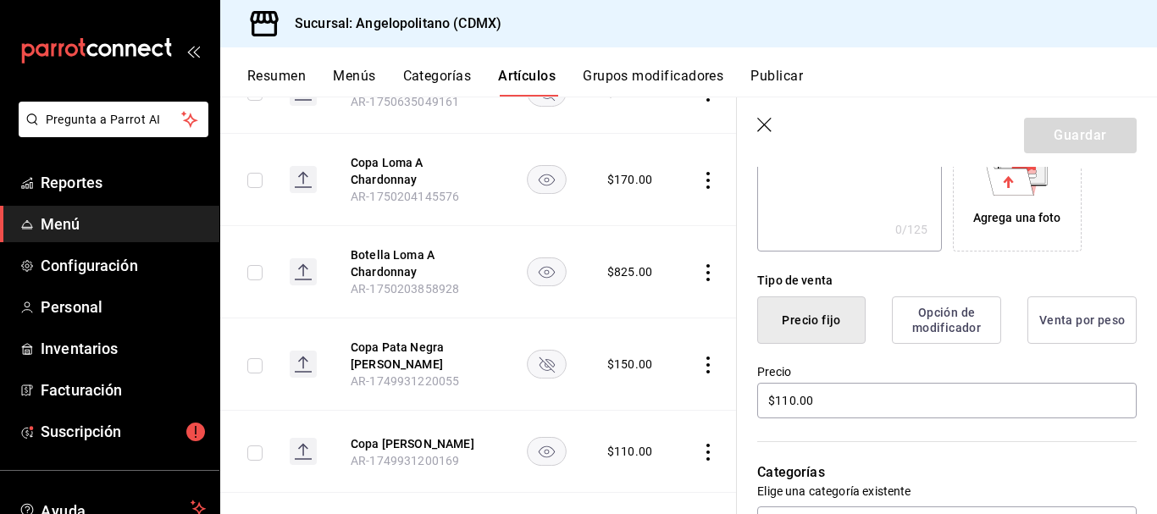
scroll to position [358, 0]
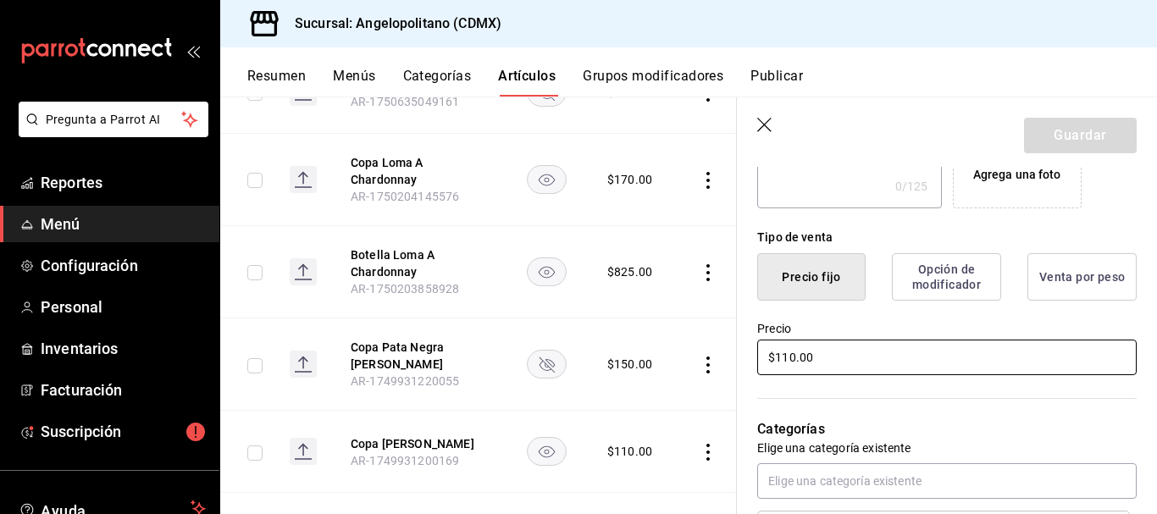
click at [789, 360] on input "$110.00" at bounding box center [947, 358] width 380 height 36
type input "$160.00"
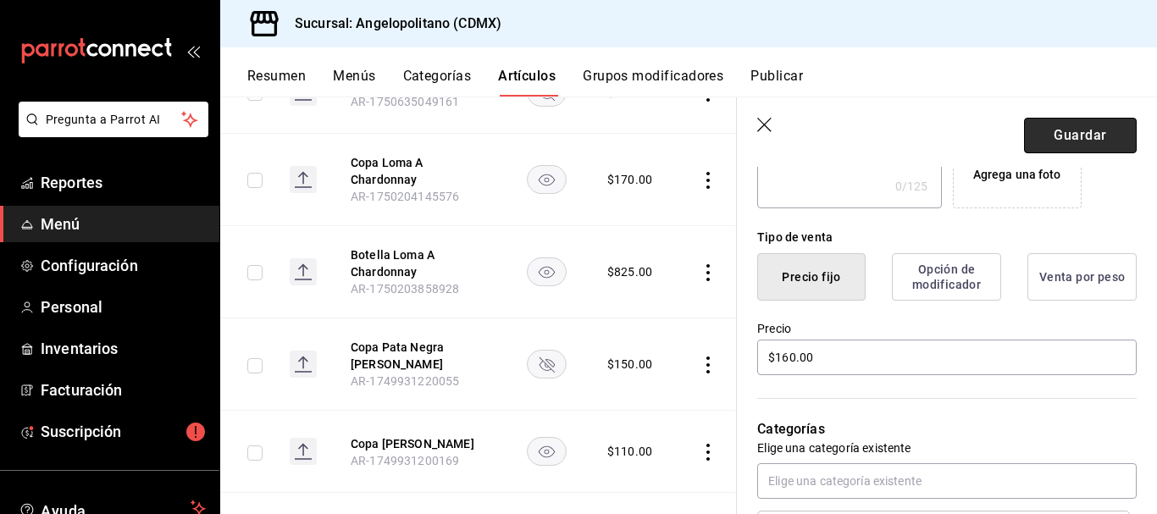
click at [1057, 133] on button "Guardar" at bounding box center [1080, 136] width 113 height 36
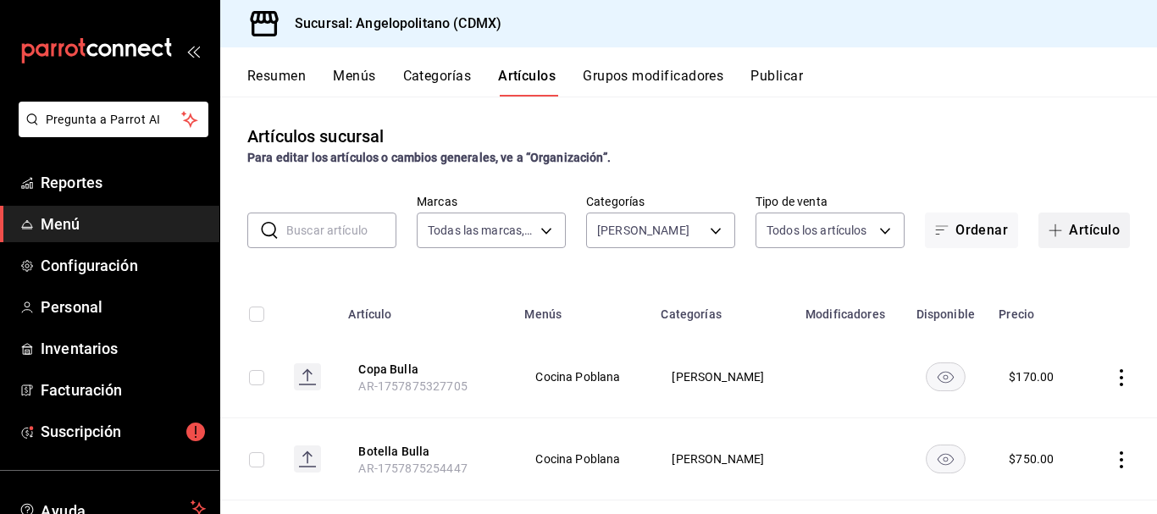
click at [1098, 227] on button "Artículo" at bounding box center [1085, 231] width 92 height 36
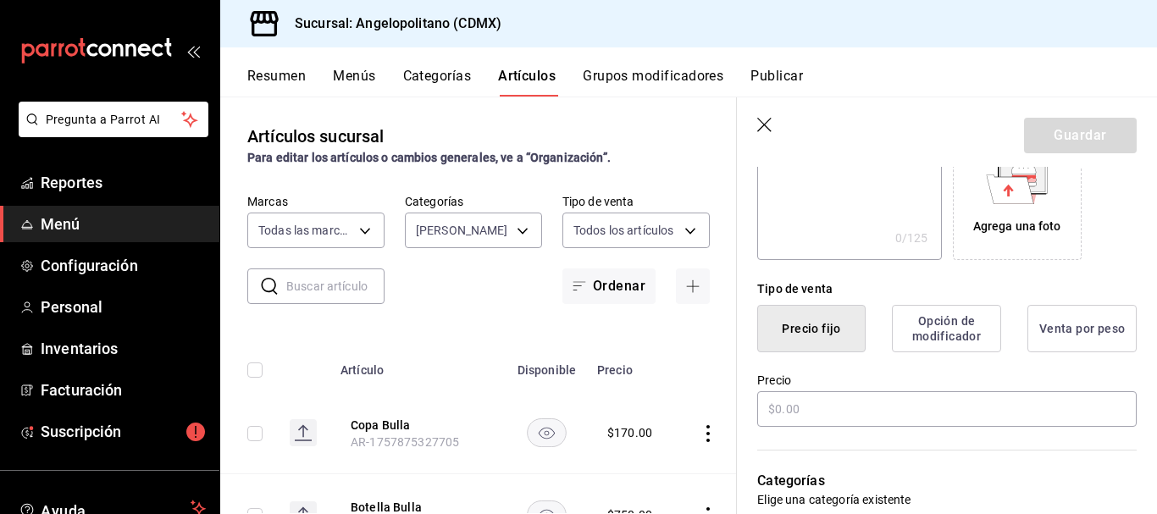
scroll to position [339, 0]
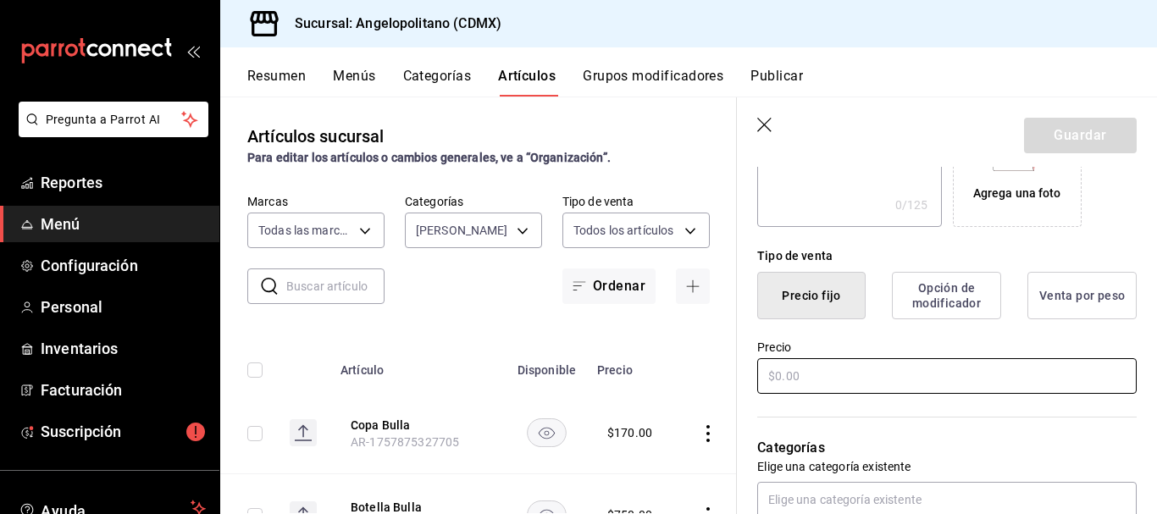
type input "Botella [PERSON_NAME]"
click at [916, 378] on input "text" at bounding box center [947, 376] width 380 height 36
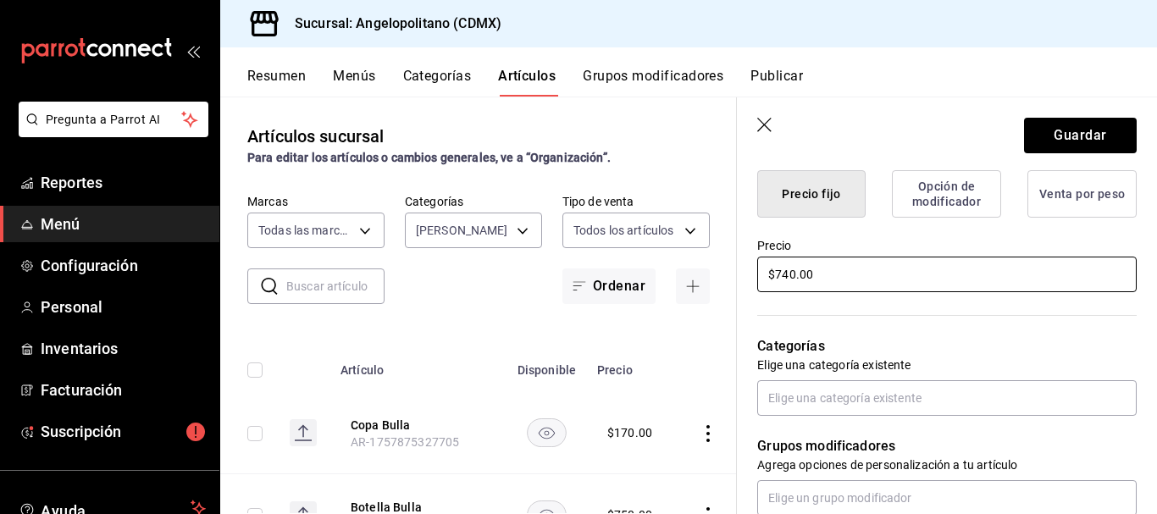
scroll to position [444, 0]
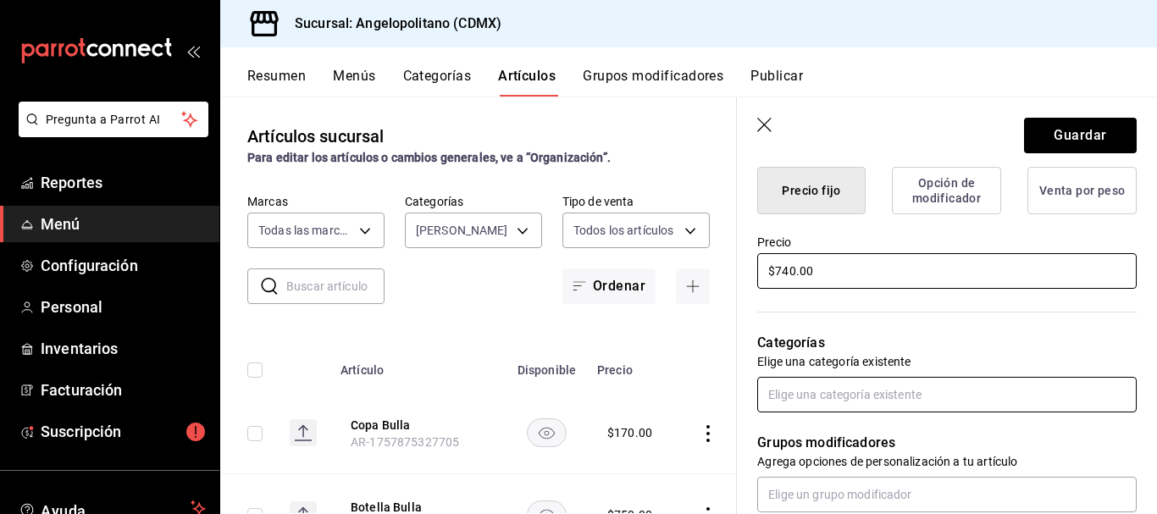
type input "$740.00"
click at [1014, 391] on input "text" at bounding box center [947, 395] width 380 height 36
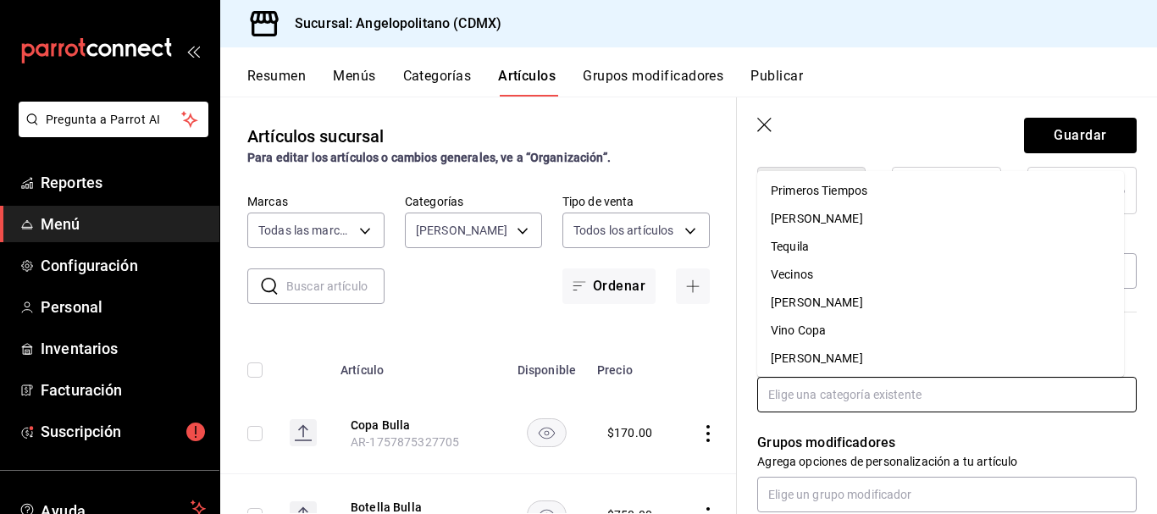
scroll to position [573, 0]
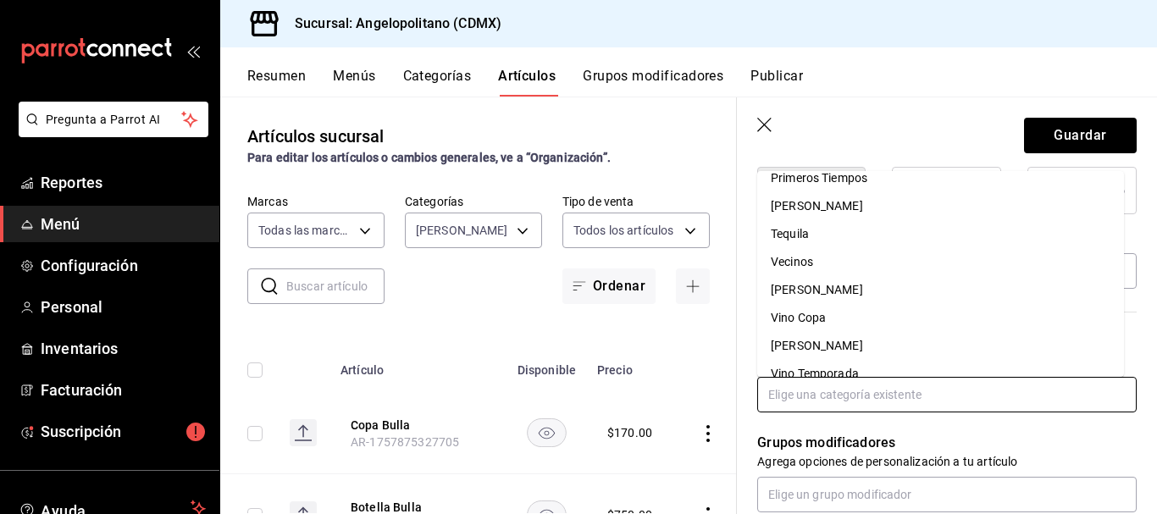
click at [831, 286] on li "[PERSON_NAME]" at bounding box center [940, 290] width 367 height 28
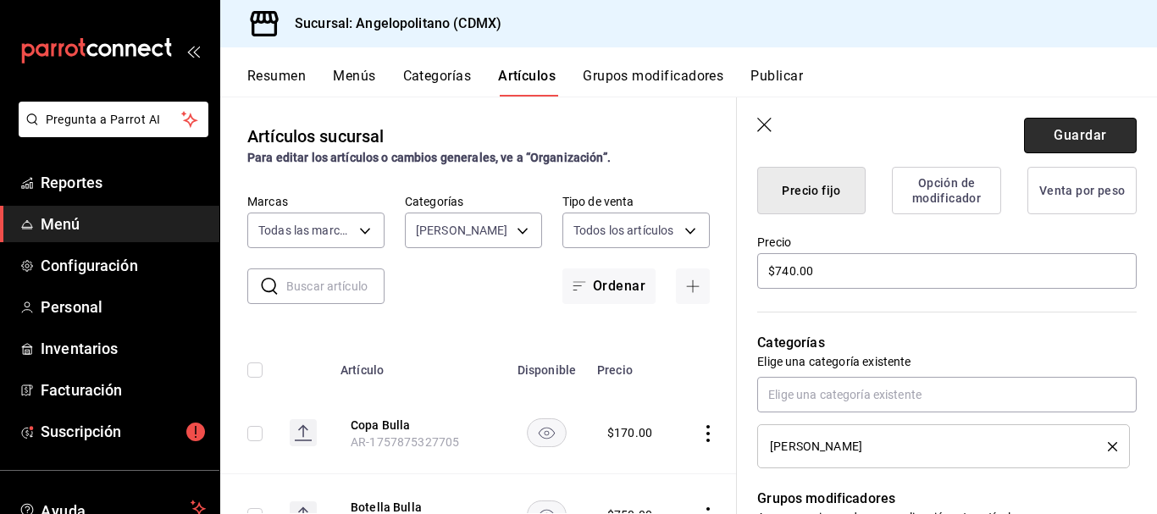
click at [1094, 121] on button "Guardar" at bounding box center [1080, 136] width 113 height 36
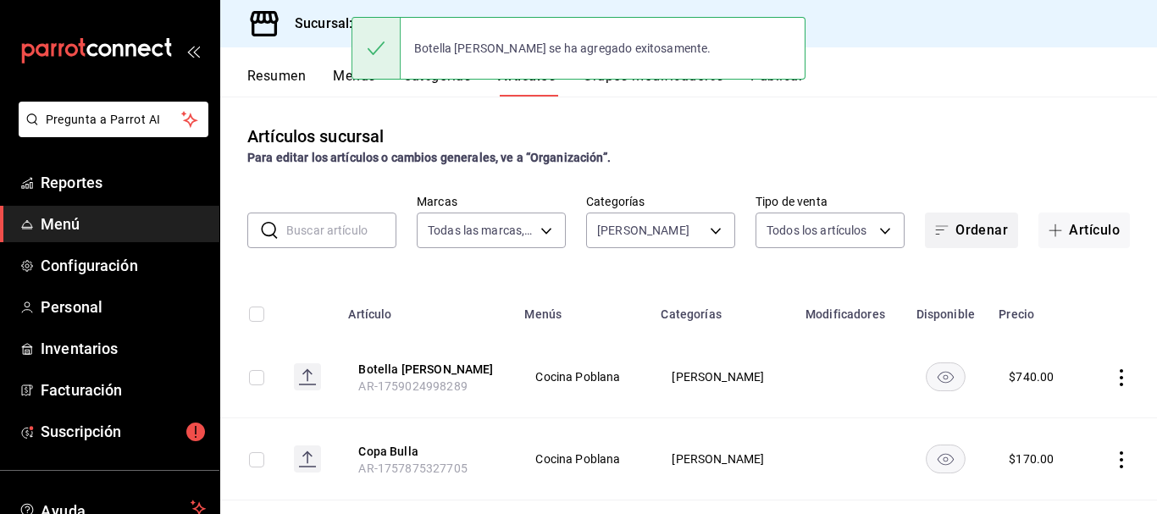
click at [968, 233] on button "Ordenar" at bounding box center [971, 231] width 93 height 36
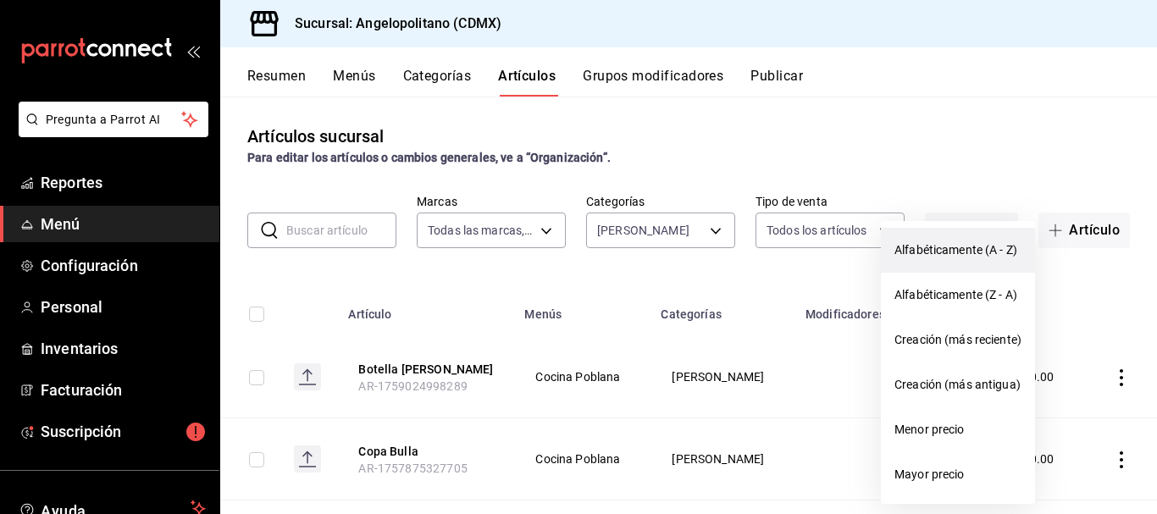
click at [969, 247] on span "Alfabéticamente (A - Z)" at bounding box center [958, 250] width 127 height 18
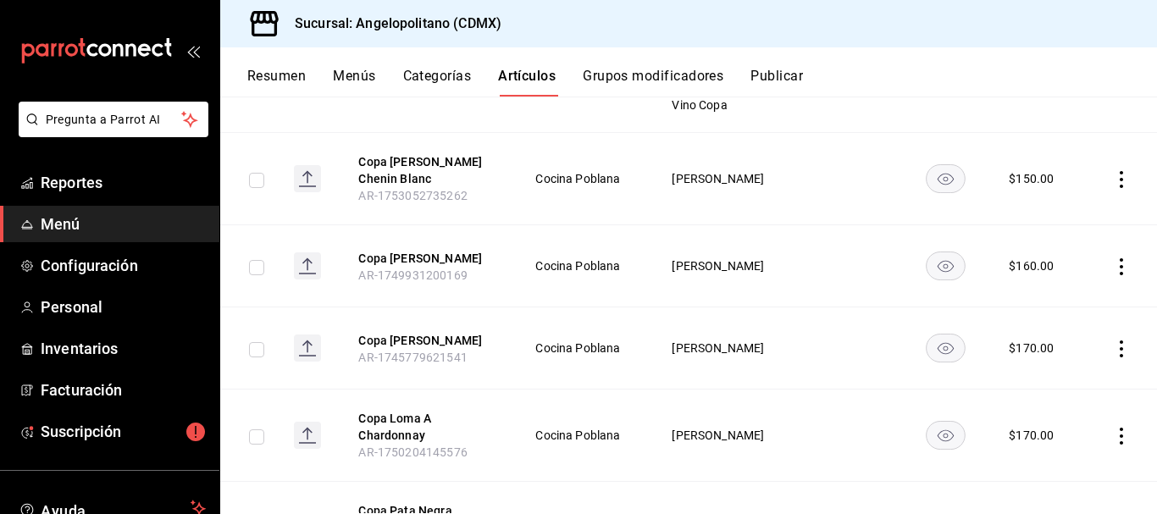
scroll to position [1299, 0]
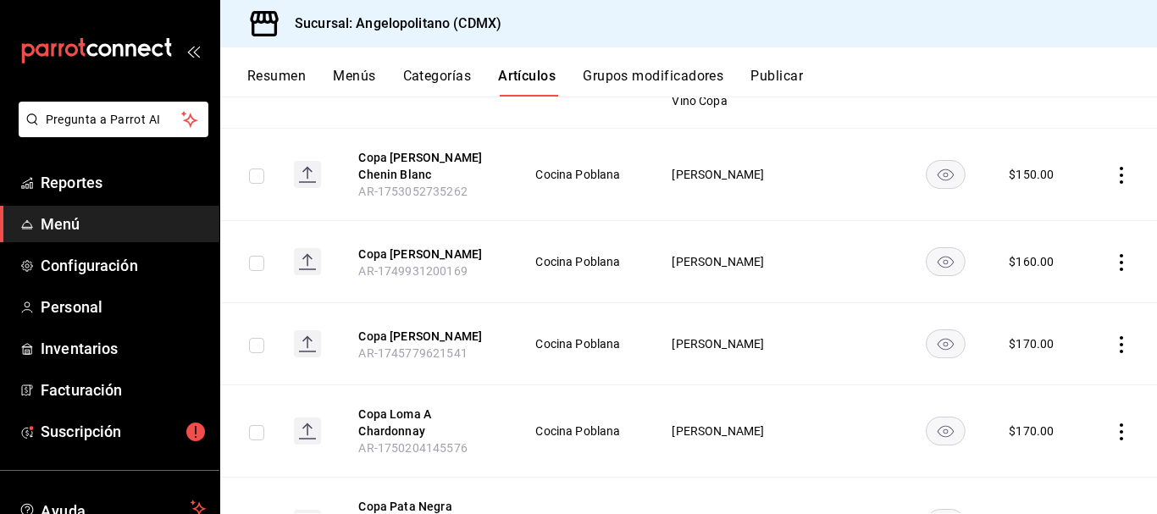
click at [938, 426] on icon "availability-product" at bounding box center [946, 432] width 16 height 12
click at [939, 330] on rect "availability-product" at bounding box center [945, 344] width 39 height 28
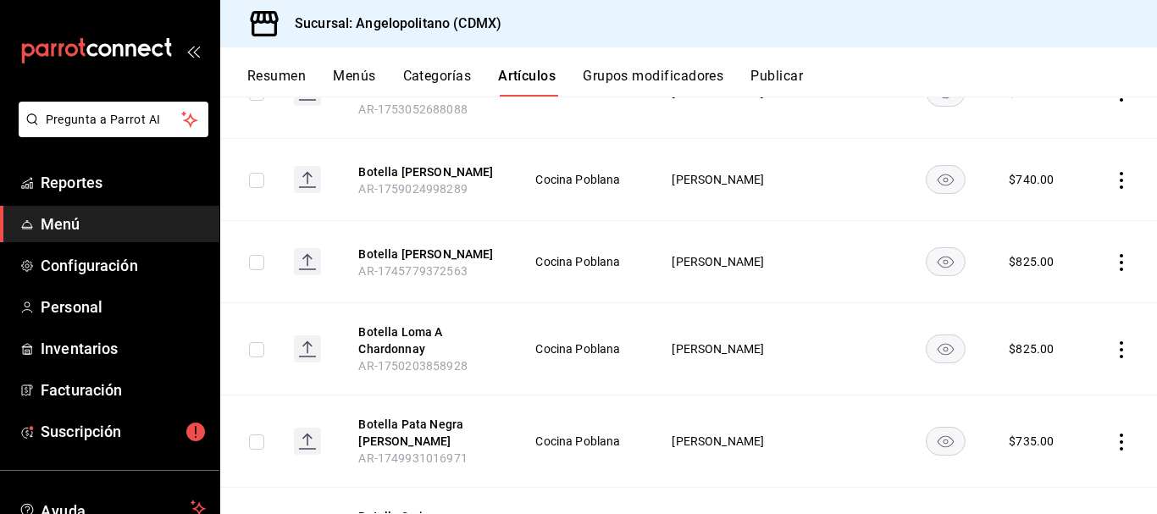
scroll to position [460, 0]
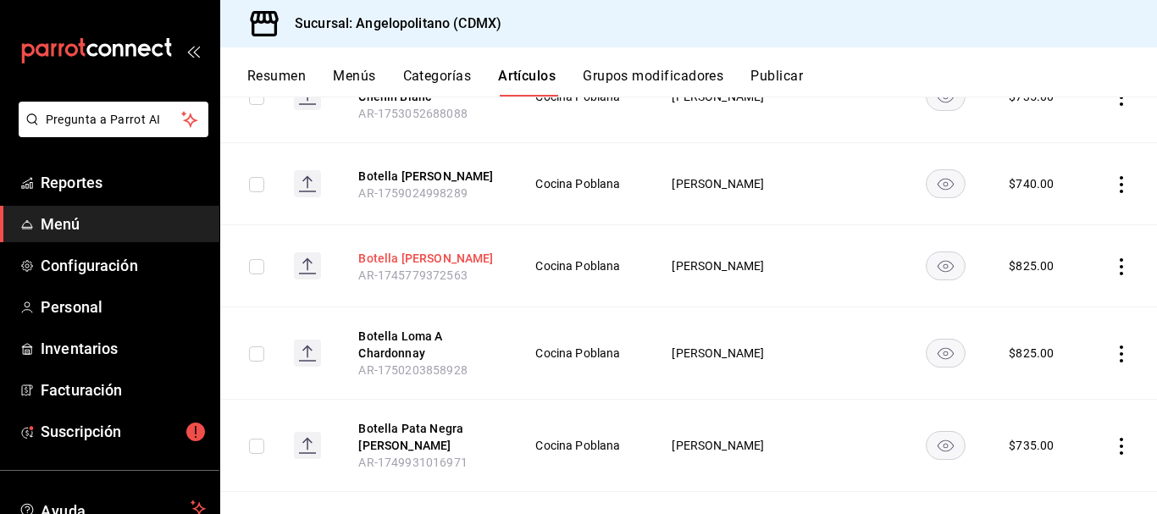
click at [430, 250] on button "Botella [PERSON_NAME]" at bounding box center [426, 258] width 136 height 17
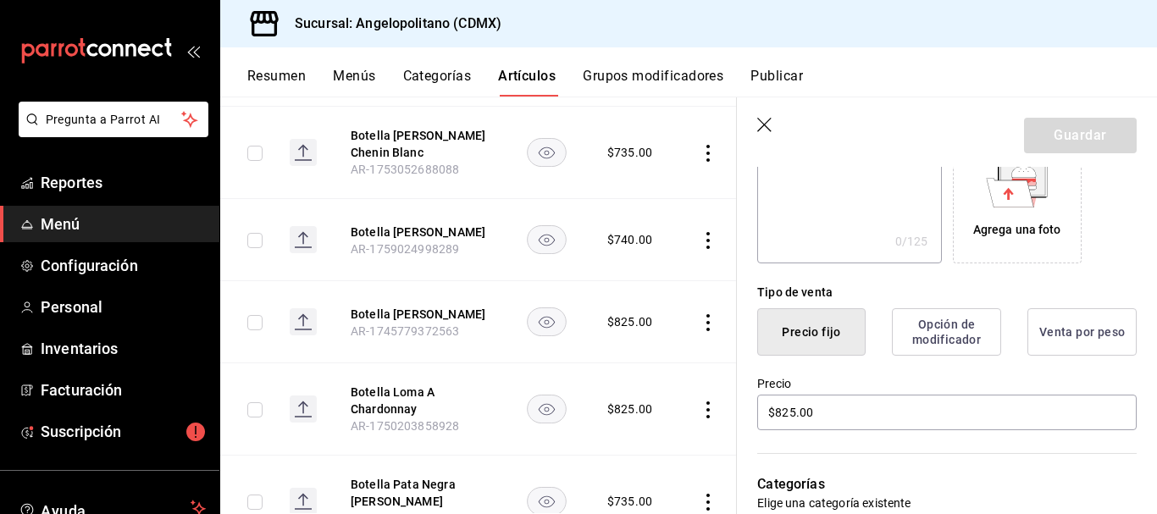
scroll to position [340, 0]
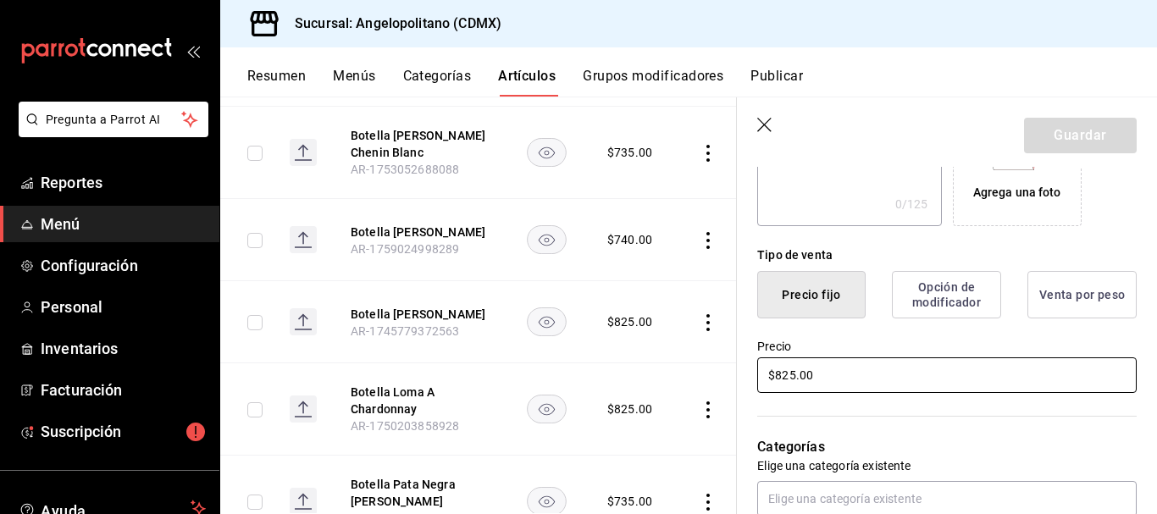
click at [794, 374] on input "$825.00" at bounding box center [947, 376] width 380 height 36
type input "$850.00"
click at [1070, 132] on button "Guardar" at bounding box center [1080, 136] width 113 height 36
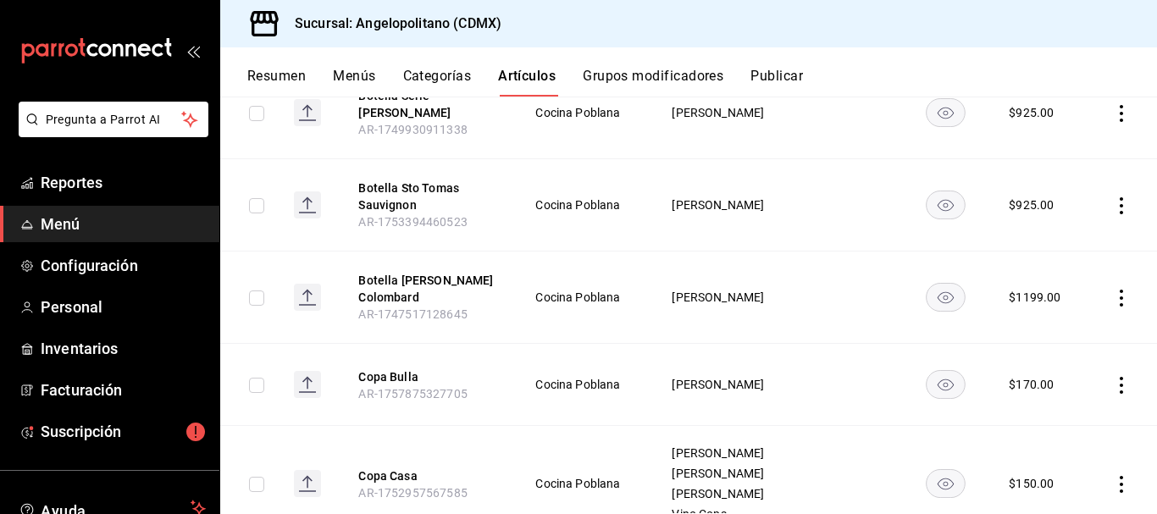
scroll to position [852, 0]
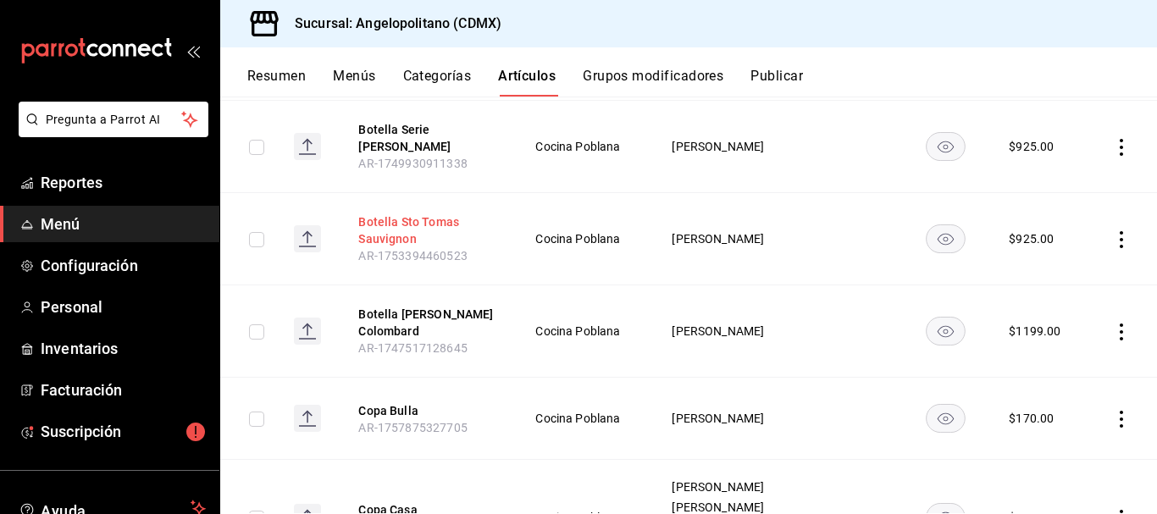
click at [392, 227] on button "Botella Sto Tomas Sauvignon" at bounding box center [426, 231] width 136 height 34
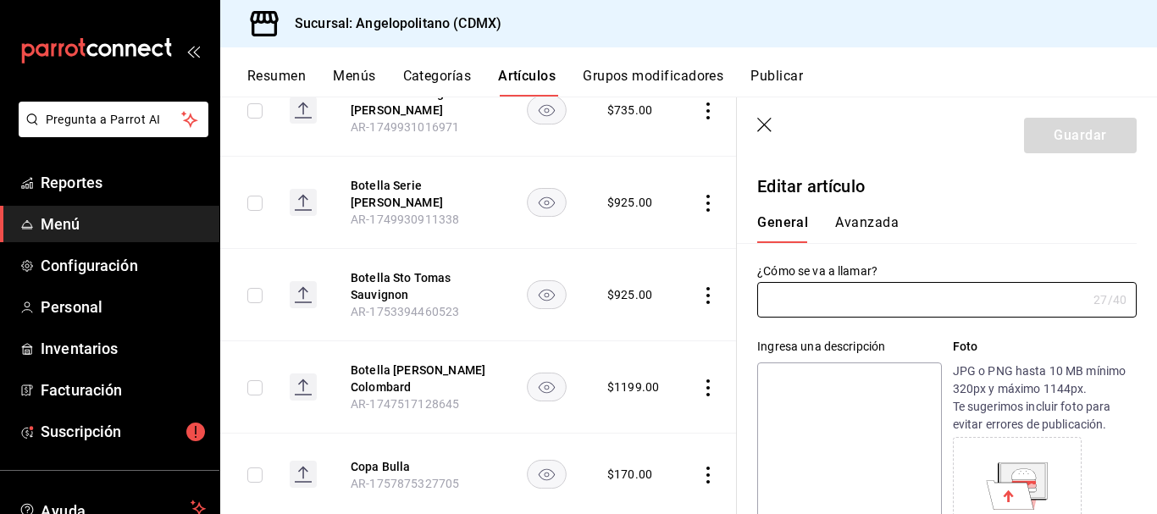
type input "Botella Sto Tomas Sauvignon"
type input "AR-1753394460523"
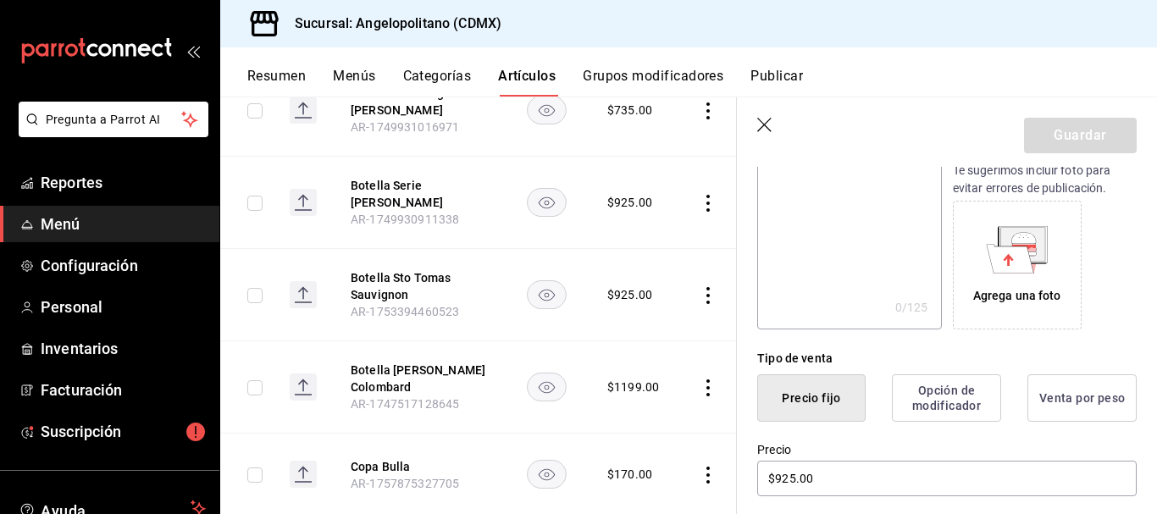
scroll to position [352, 0]
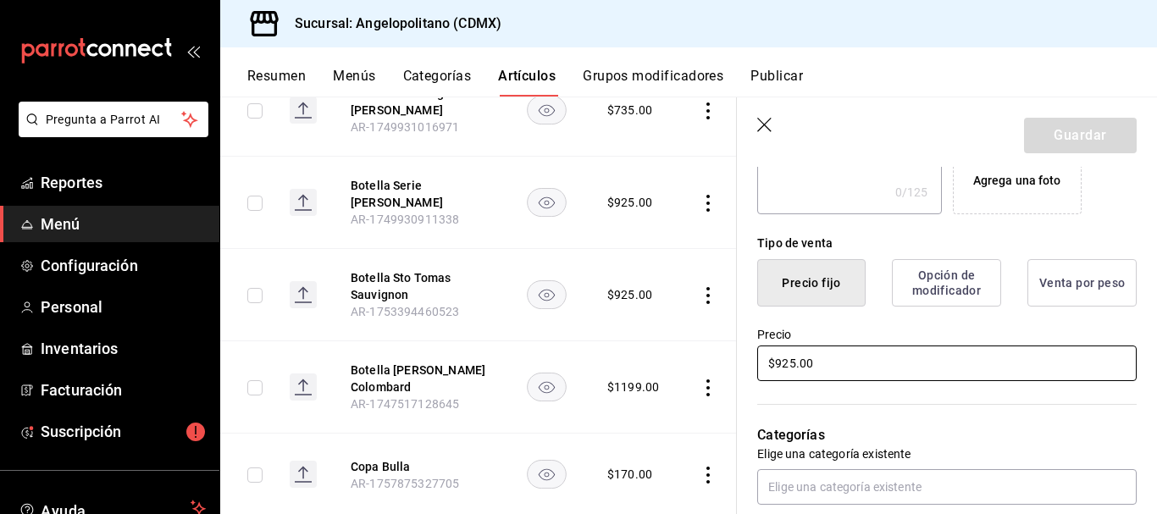
click at [794, 361] on input "$925.00" at bounding box center [947, 364] width 380 height 36
type input "$950.00"
click at [1087, 122] on button "Guardar" at bounding box center [1080, 136] width 113 height 36
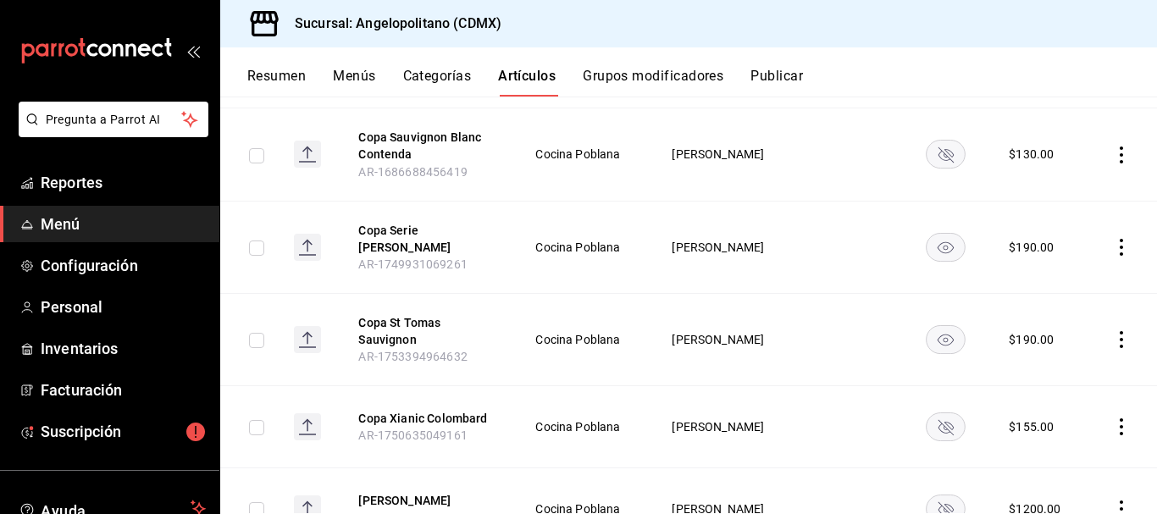
scroll to position [1518, 0]
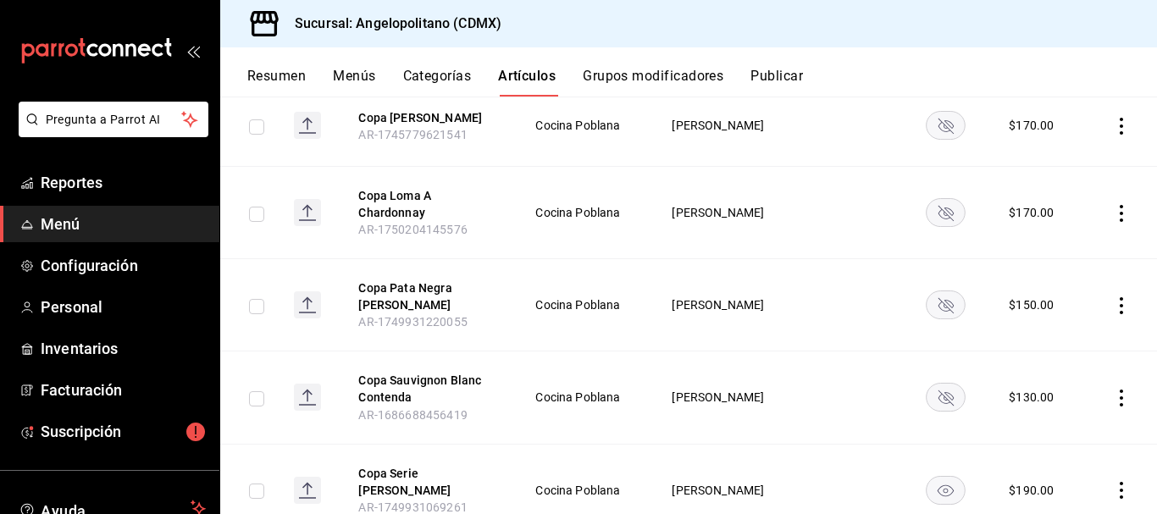
click at [540, 70] on button "Artículos" at bounding box center [527, 82] width 58 height 29
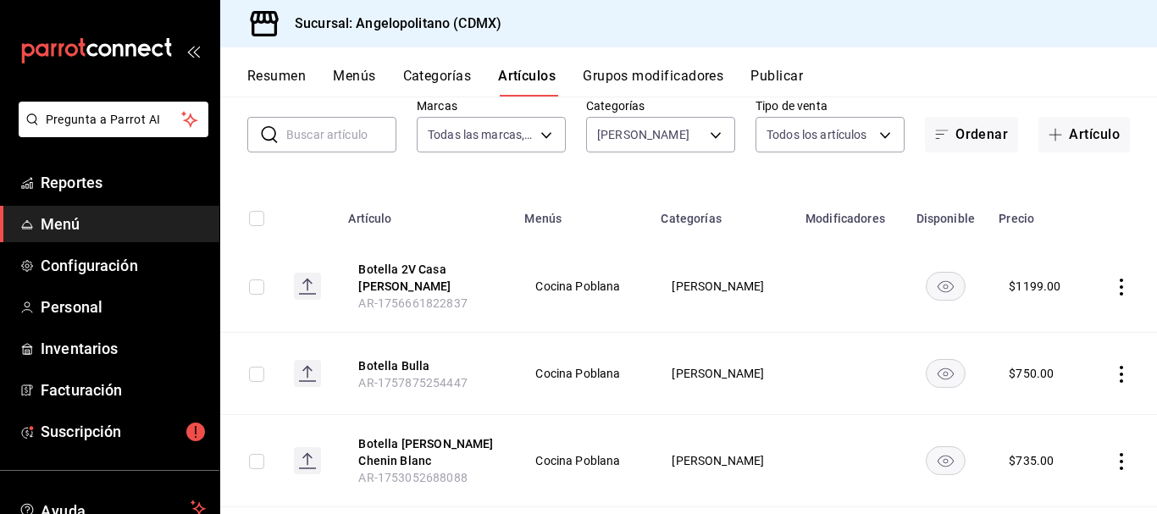
scroll to position [0, 0]
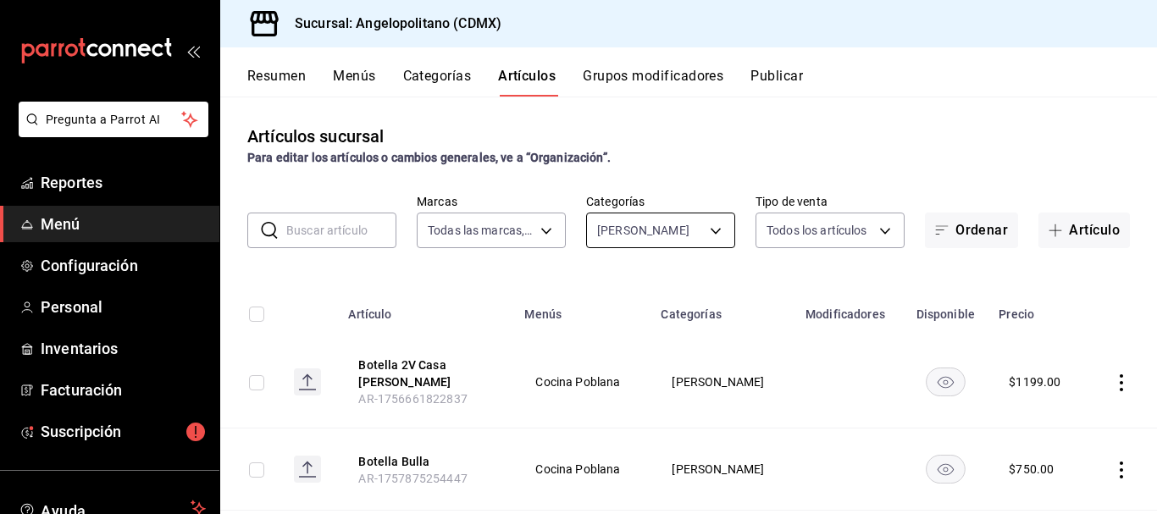
click at [709, 230] on body "Pregunta a Parrot AI Reportes Menú Configuración Personal Inventarios Facturaci…" at bounding box center [578, 257] width 1157 height 514
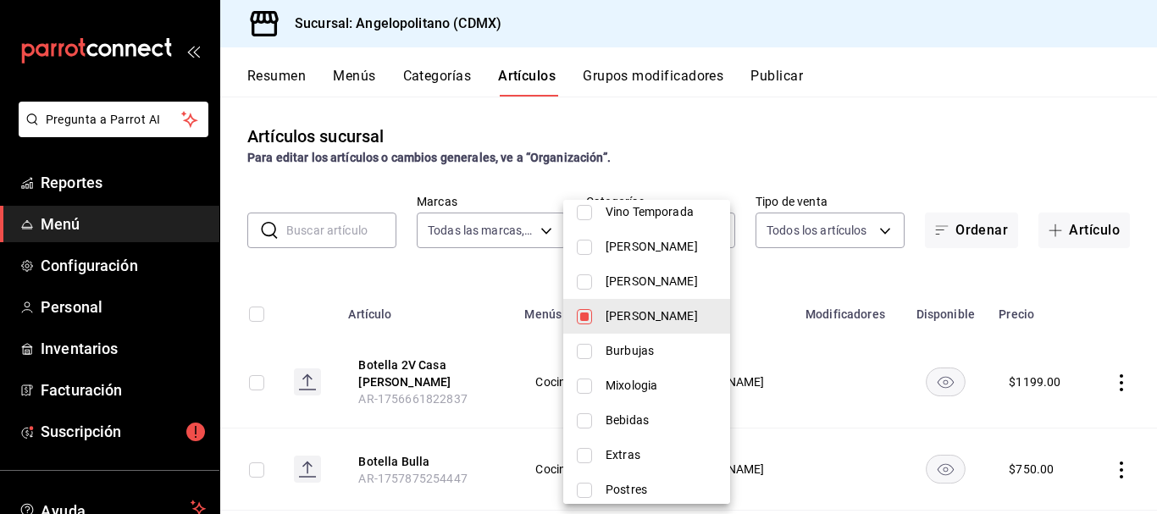
scroll to position [724, 0]
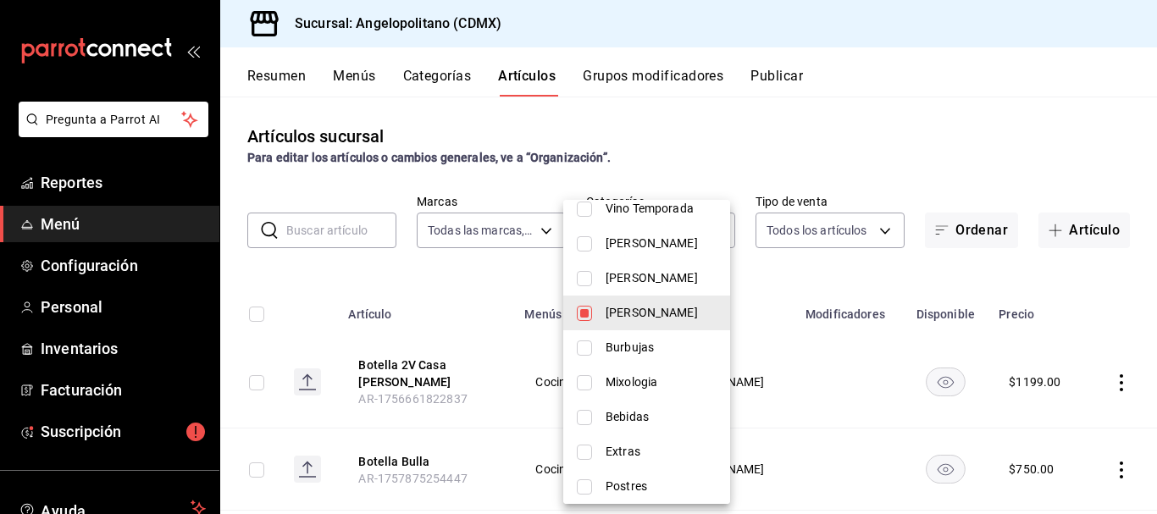
click at [588, 315] on input "checkbox" at bounding box center [584, 313] width 15 height 15
checkbox input "false"
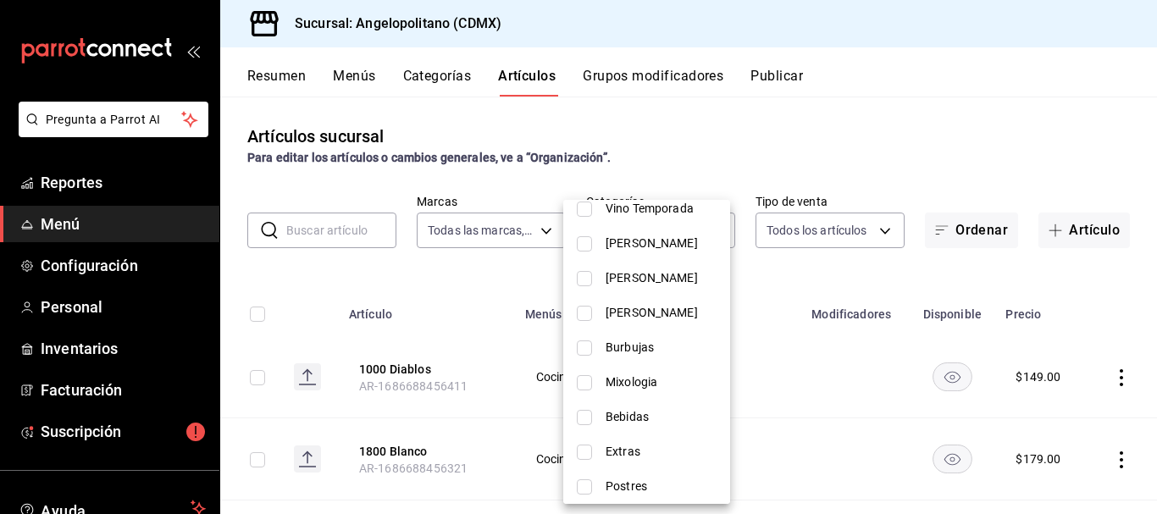
click at [583, 382] on input "checkbox" at bounding box center [584, 382] width 15 height 15
checkbox input "true"
type input "ccd54c68-b372-47c9-960c-f092c51b1774"
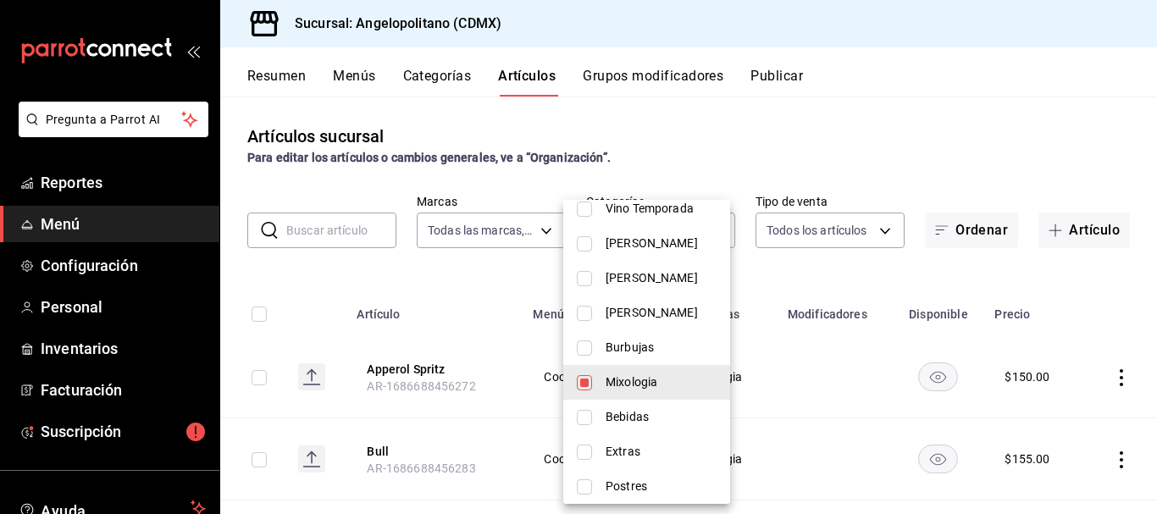
click at [929, 139] on div at bounding box center [578, 257] width 1157 height 514
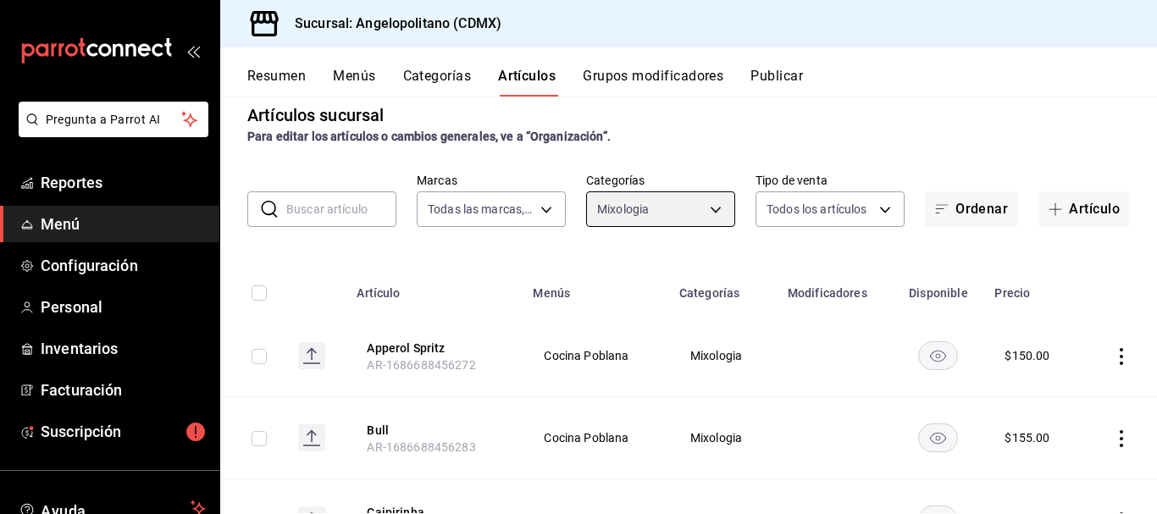
scroll to position [30, 0]
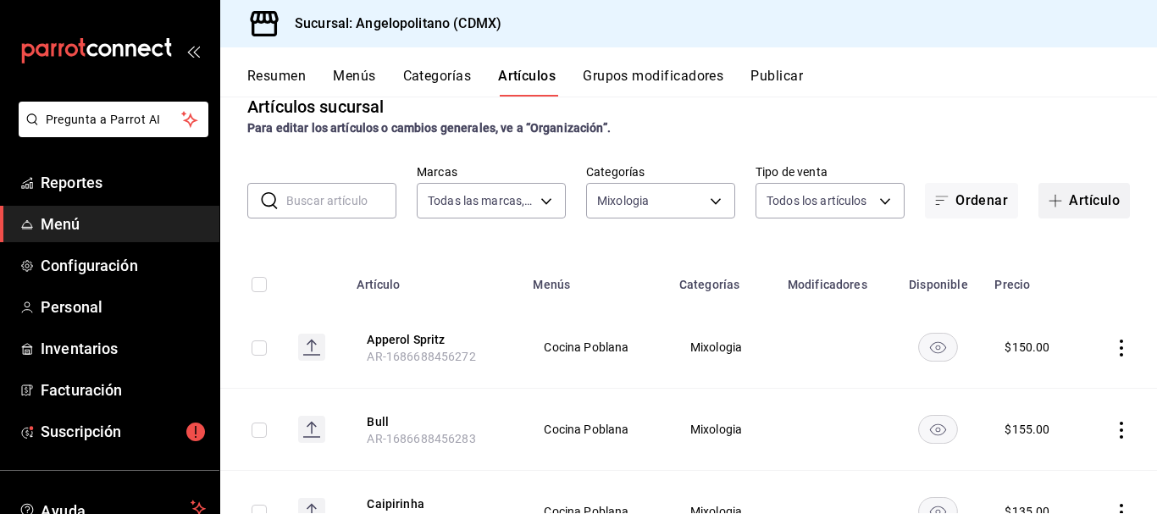
click at [1074, 206] on button "Artículo" at bounding box center [1085, 201] width 92 height 36
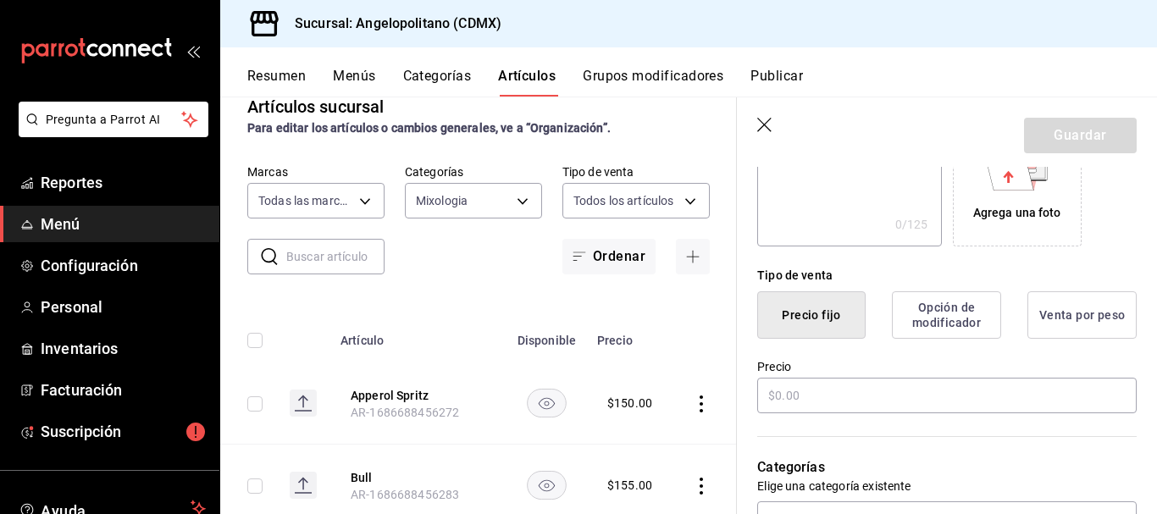
scroll to position [352, 0]
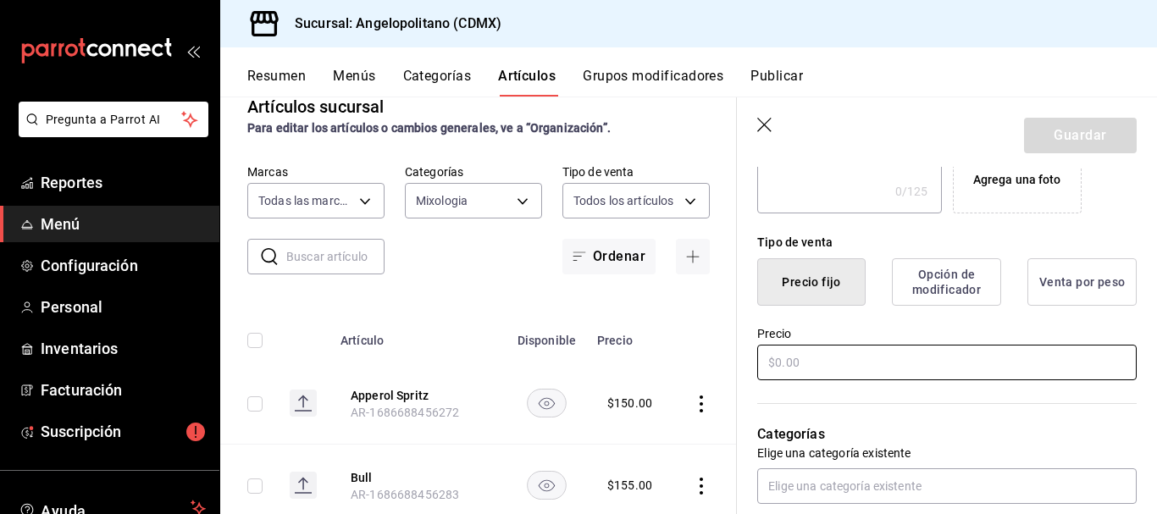
type input "Bloody [PERSON_NAME]"
click at [992, 358] on input "text" at bounding box center [947, 363] width 380 height 36
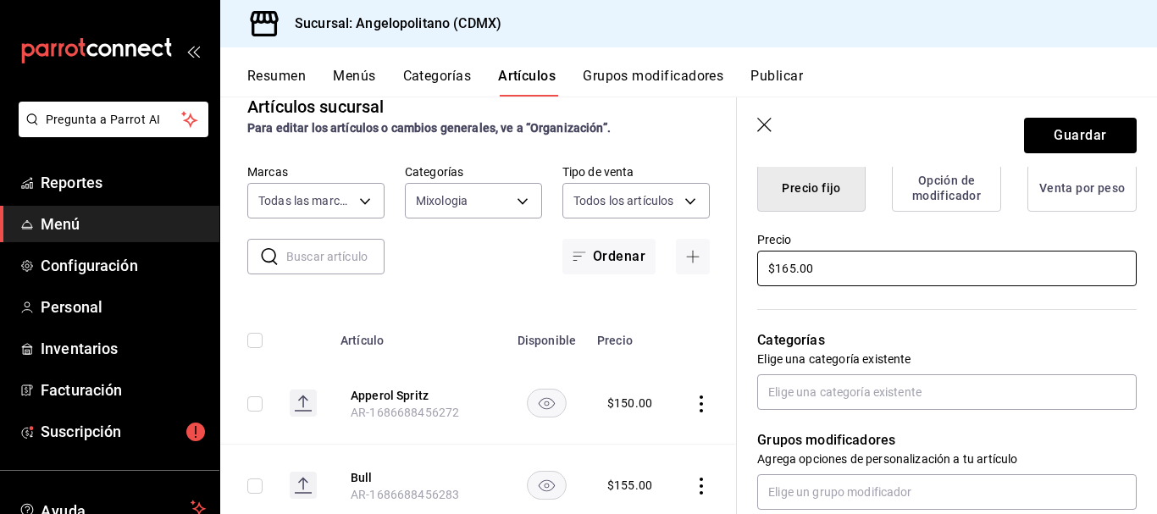
scroll to position [449, 0]
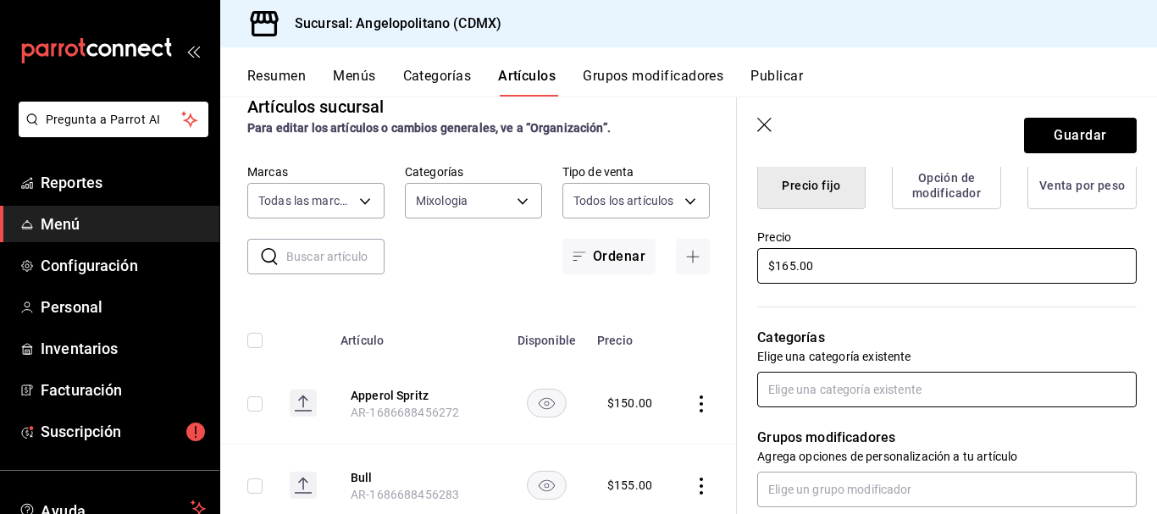
type input "$165.00"
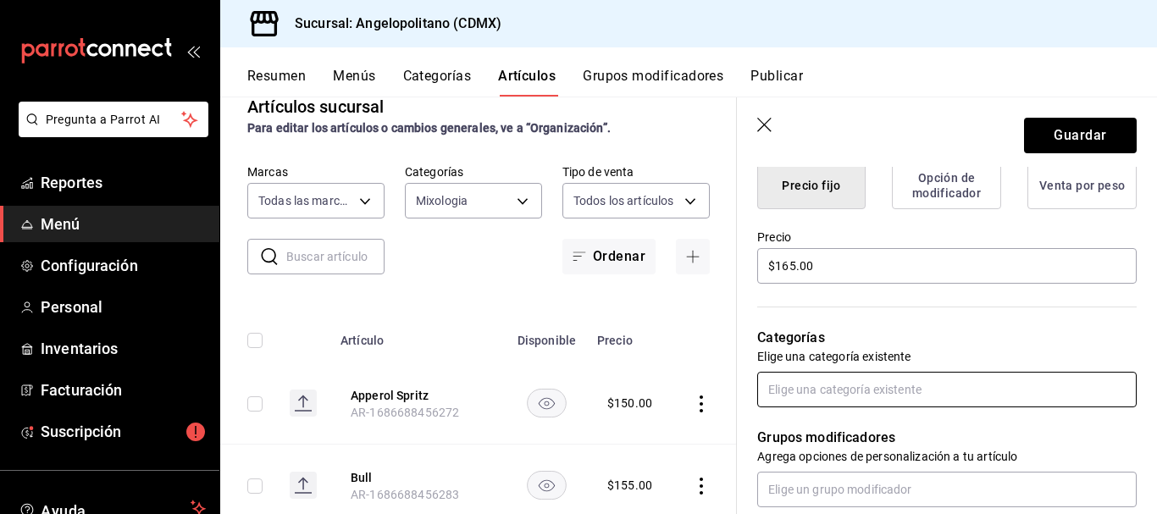
click at [927, 385] on input "text" at bounding box center [947, 390] width 380 height 36
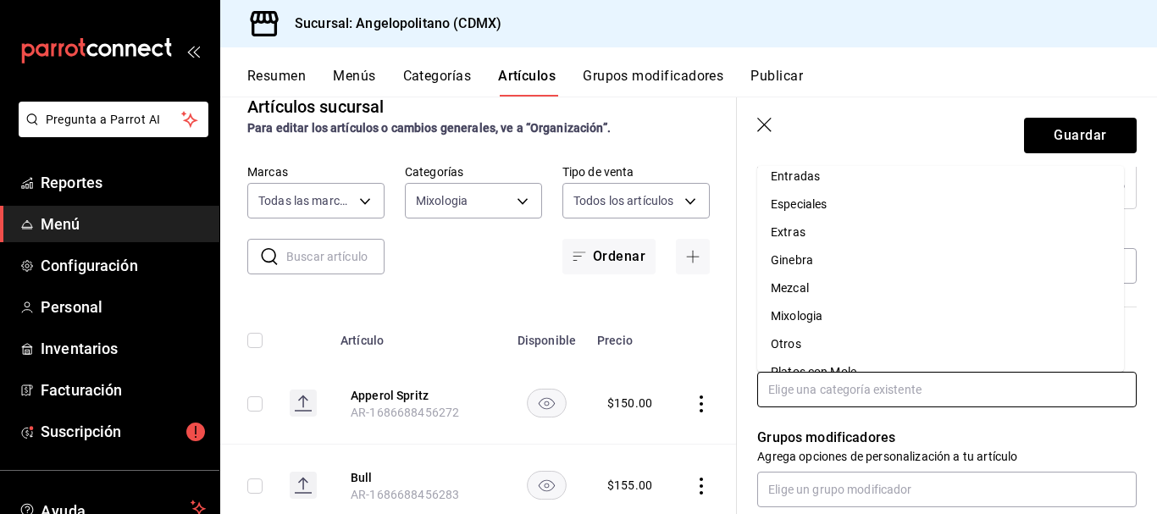
scroll to position [403, 0]
click at [816, 231] on li "Mixologia" at bounding box center [940, 231] width 367 height 28
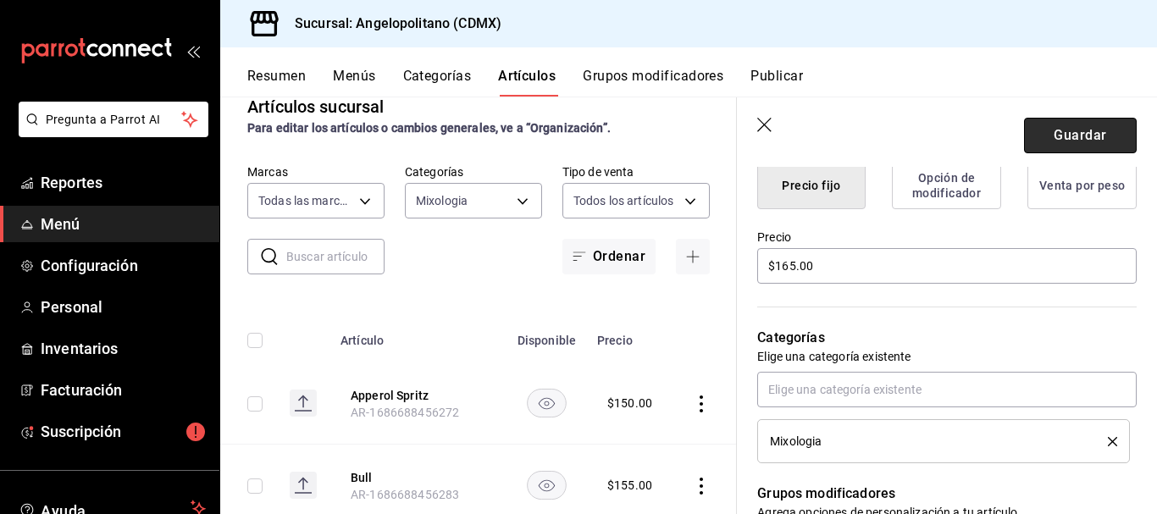
click at [1079, 143] on button "Guardar" at bounding box center [1080, 136] width 113 height 36
